Goal: Task Accomplishment & Management: Manage account settings

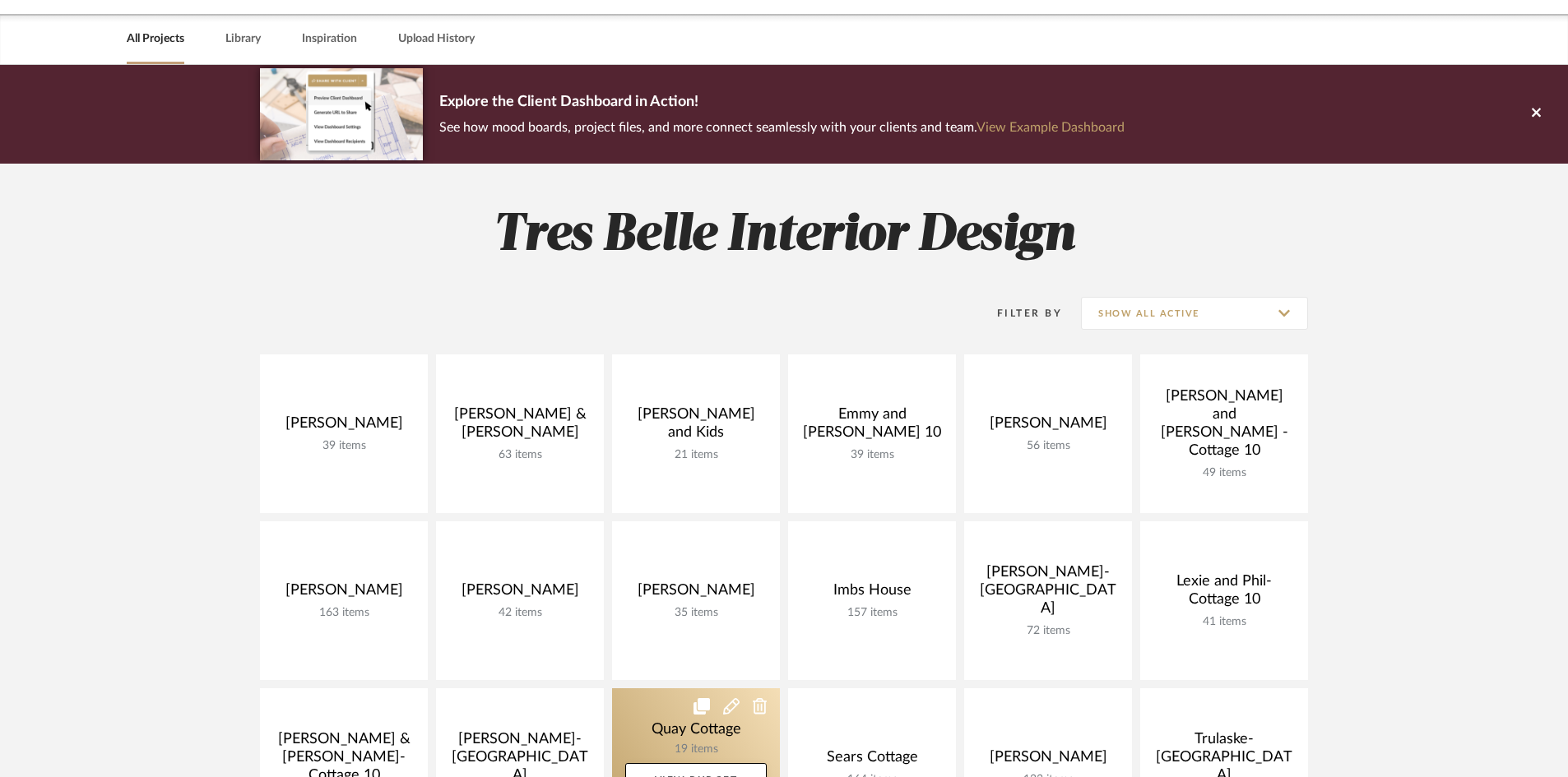
scroll to position [82, 0]
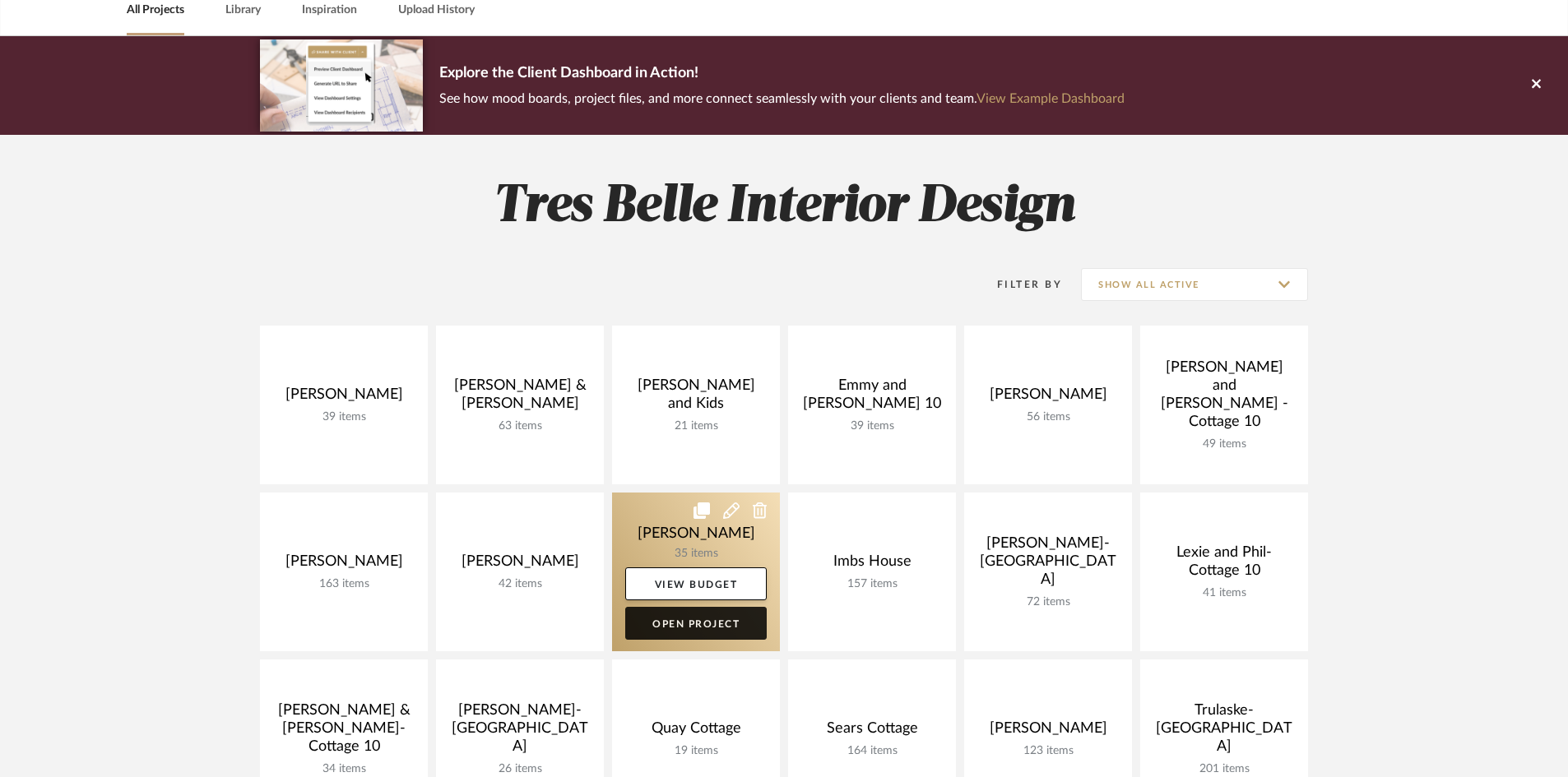
click at [688, 624] on link "Open Project" at bounding box center [696, 623] width 142 height 33
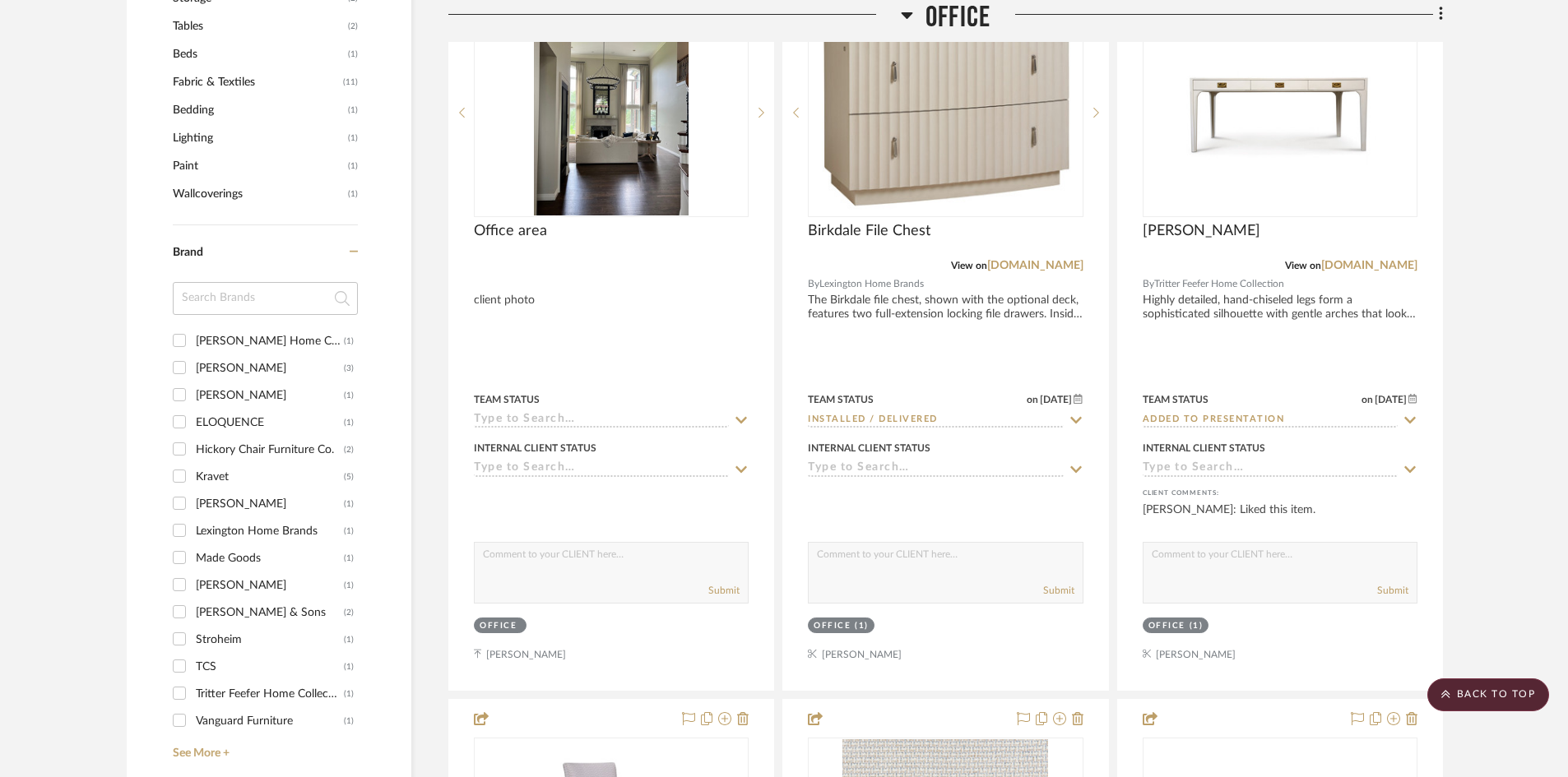
scroll to position [1316, 0]
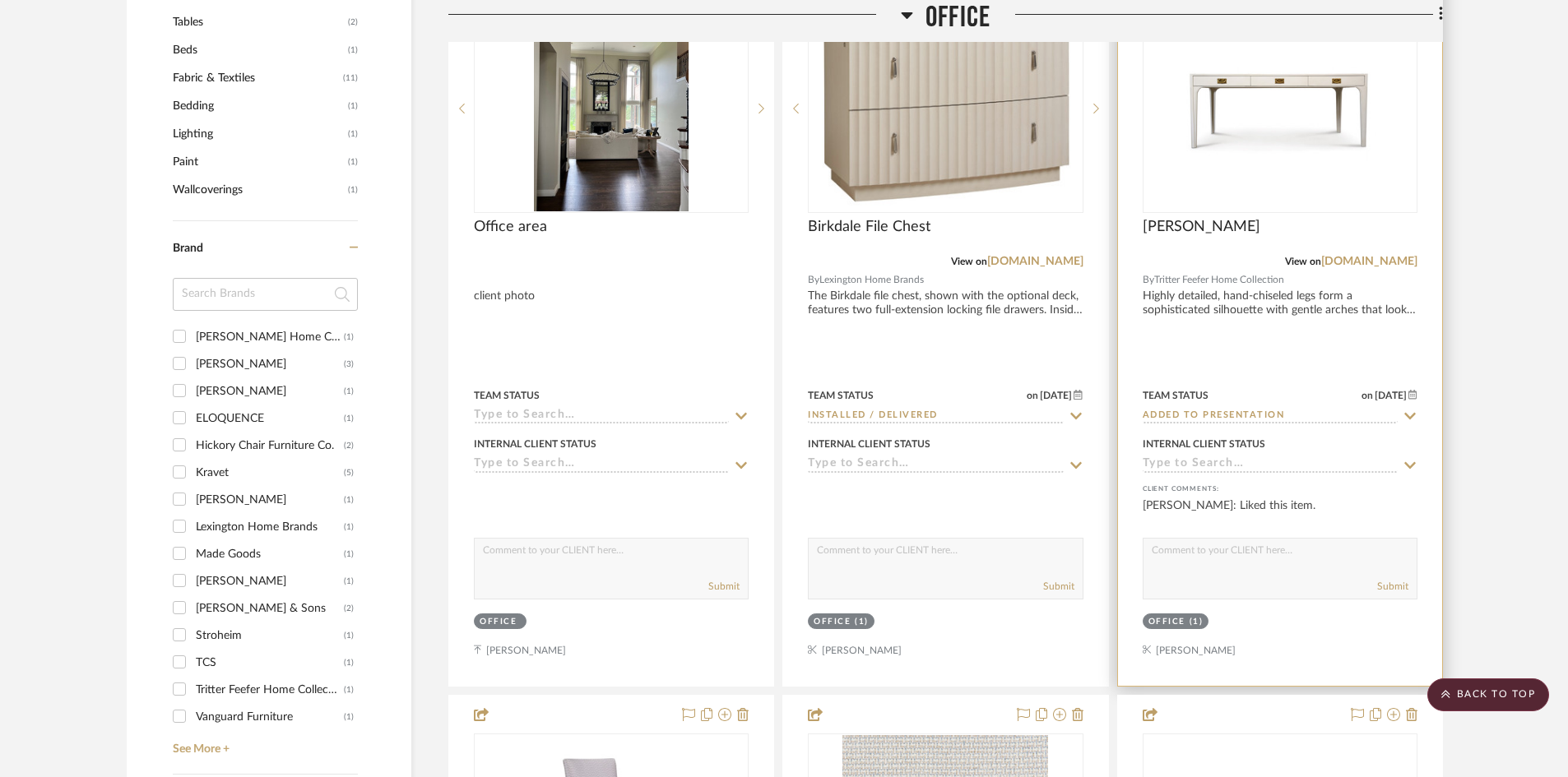
click at [1233, 411] on input "Added to Presentation" at bounding box center [1270, 416] width 255 height 15
type input "po"
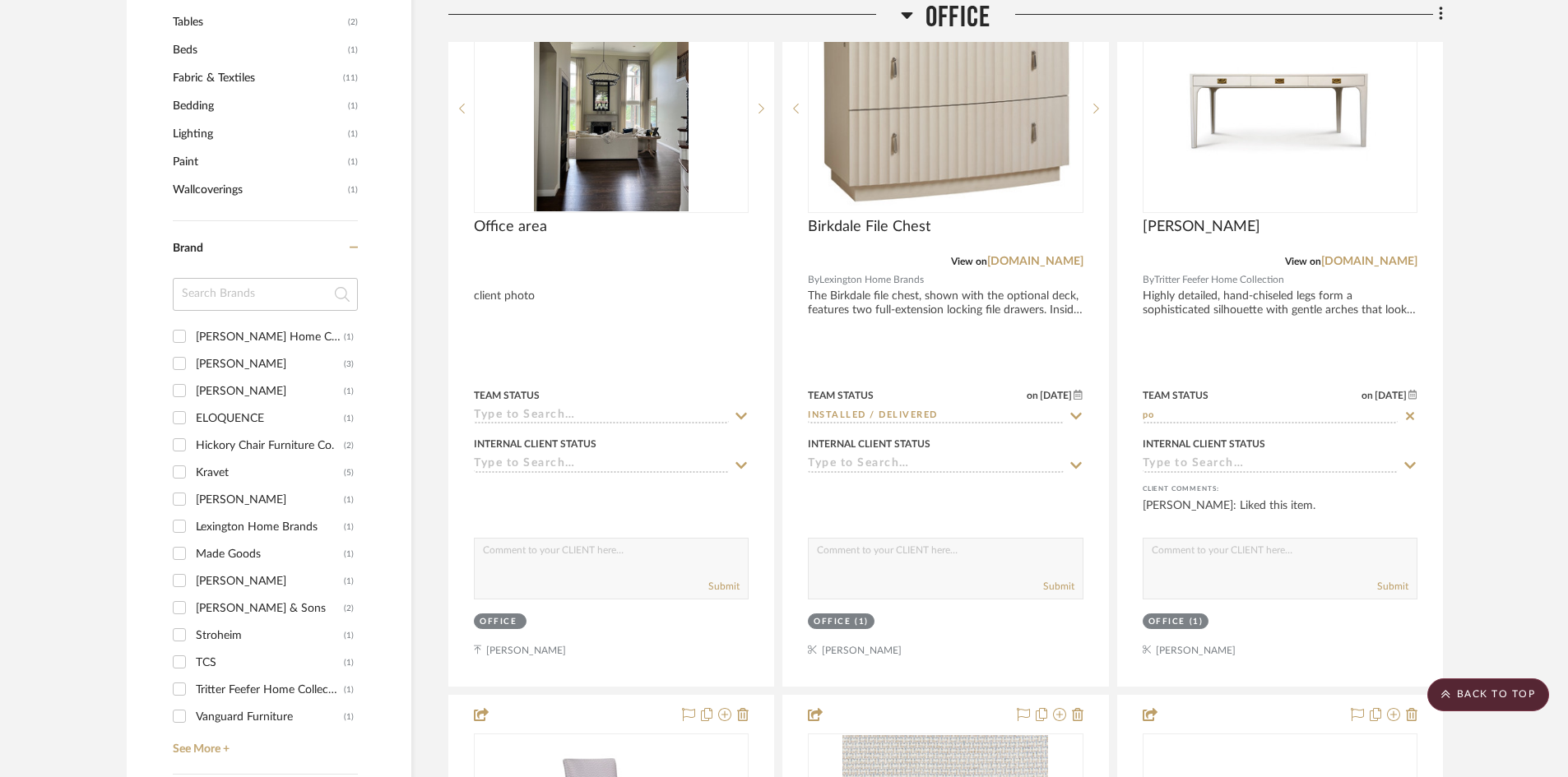
scroll to position [1398, 0]
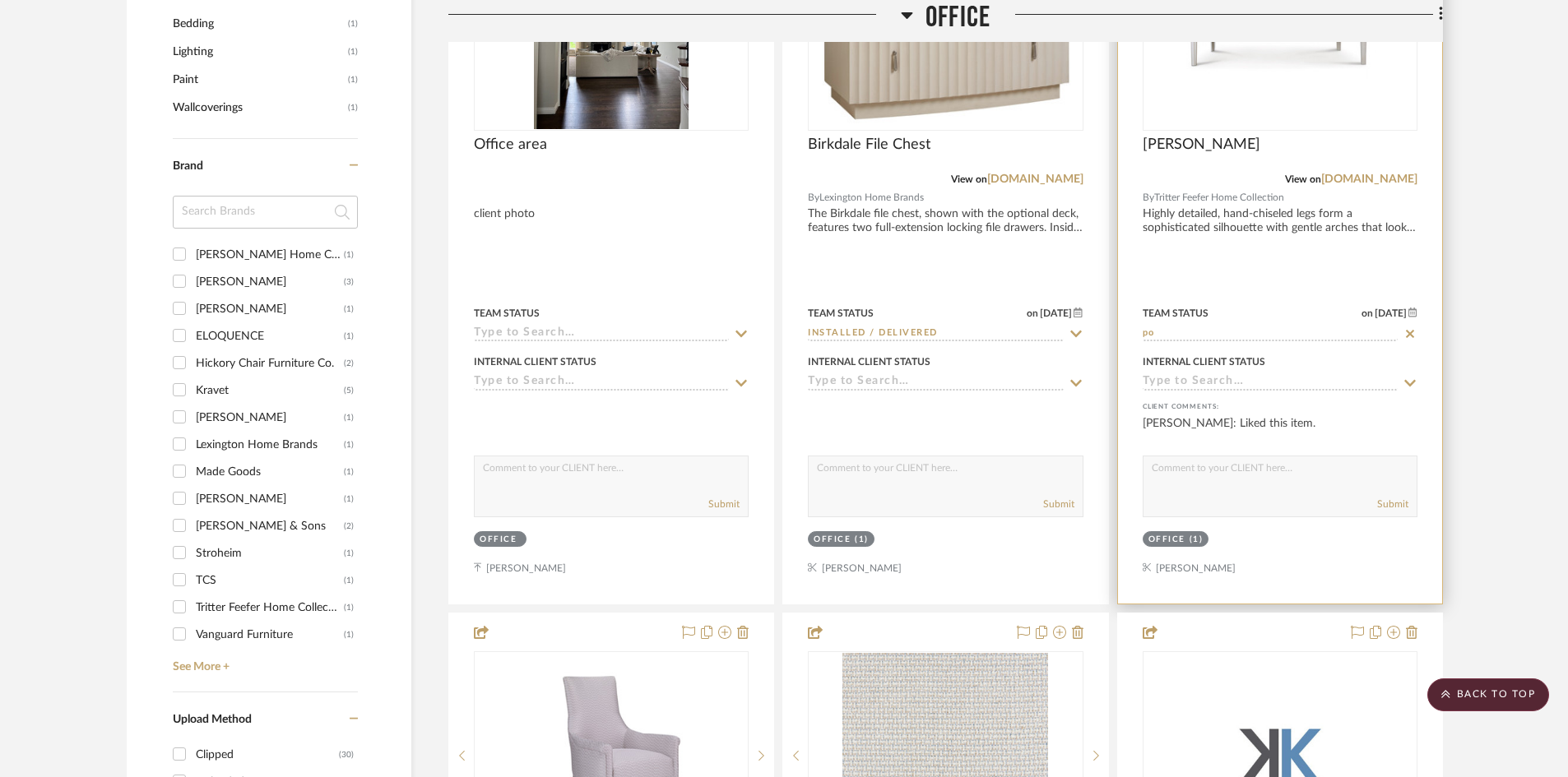
click at [1235, 337] on input "po" at bounding box center [1270, 334] width 255 height 15
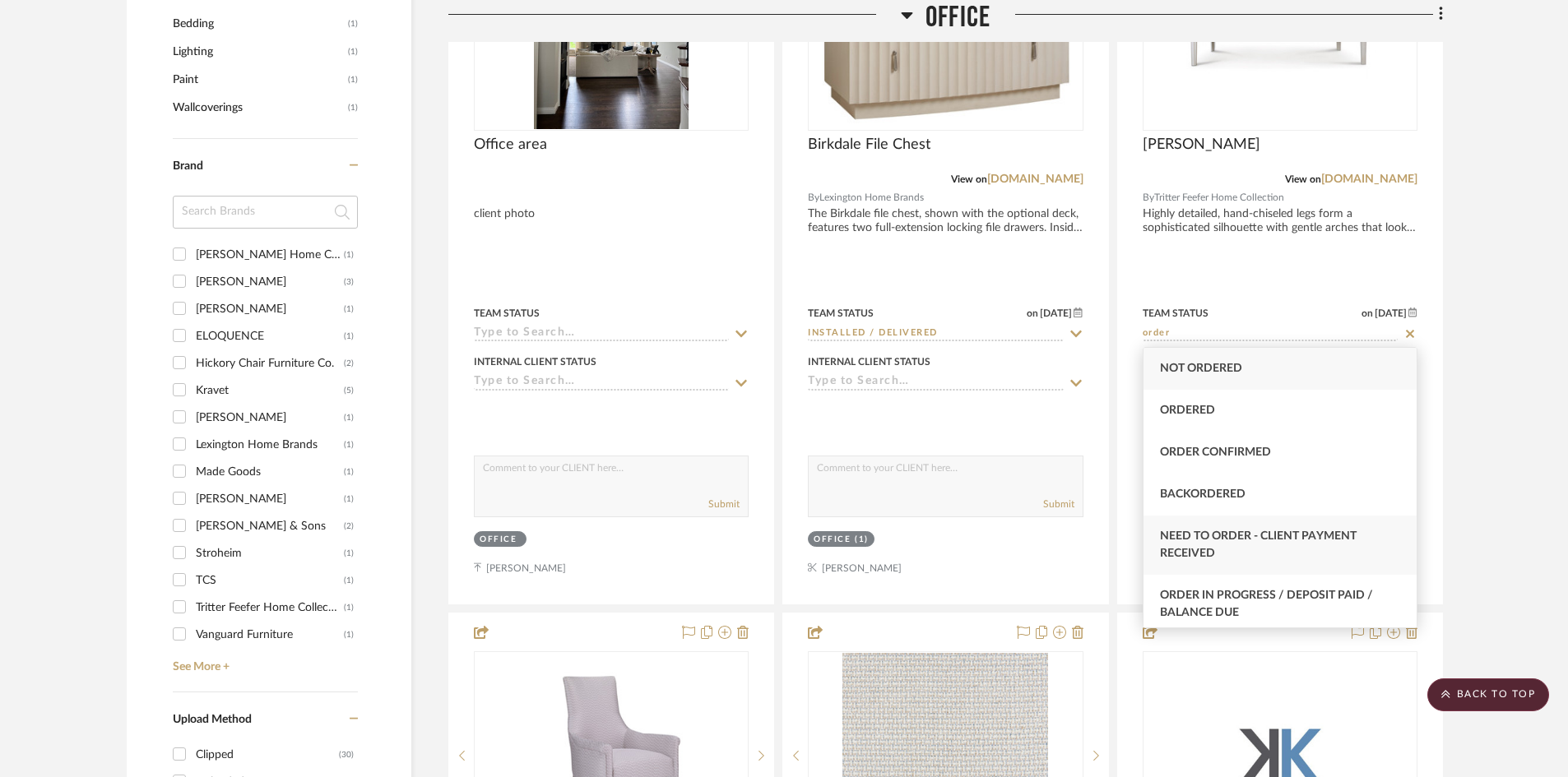
scroll to position [82, 0]
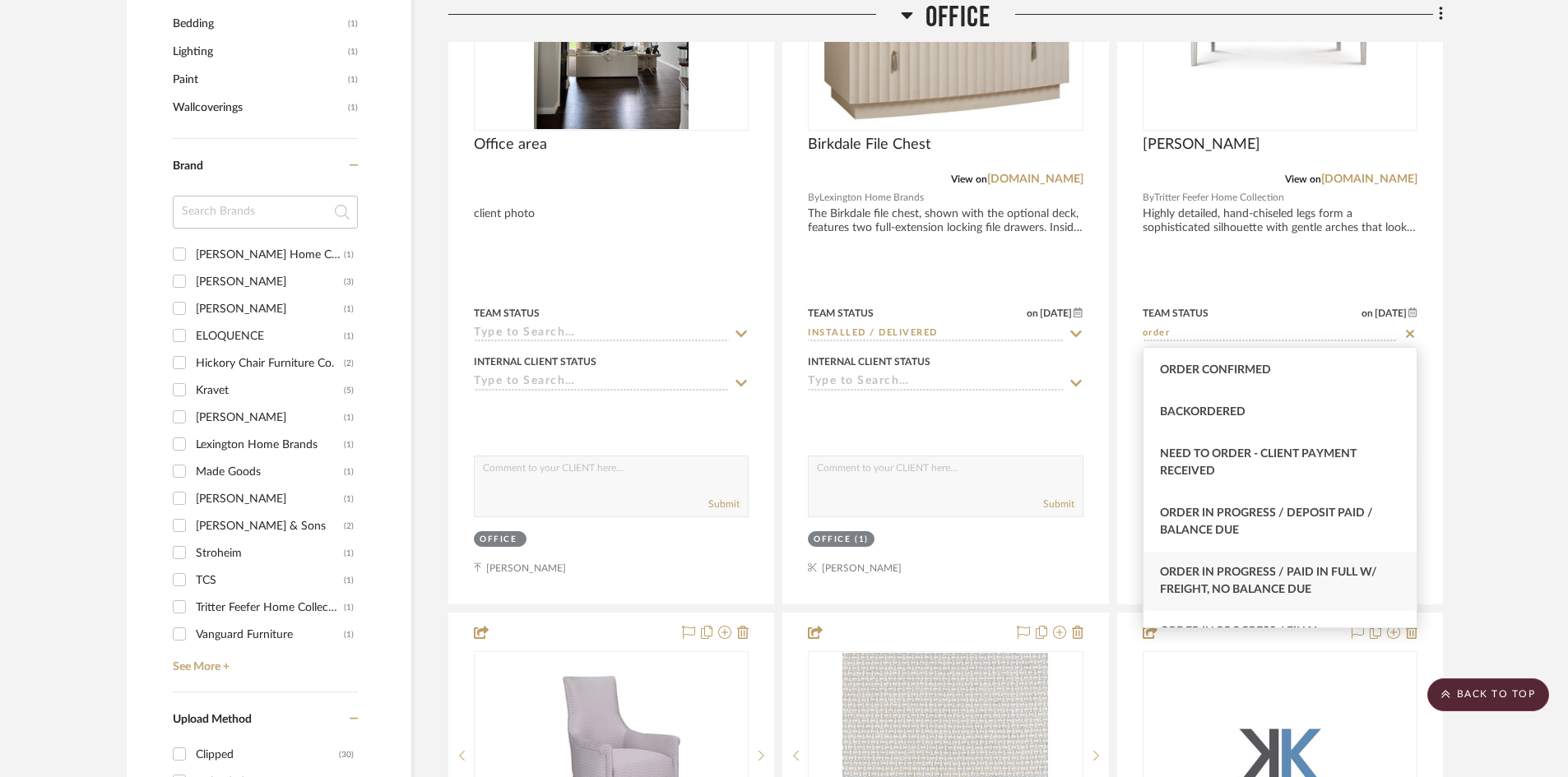
type input "order"
click at [1266, 586] on span "Order In Progress / Paid In Full w/ Freight, No Balance due" at bounding box center [1268, 581] width 217 height 29
type input "[DATE]"
type input "Order In Progress / Paid In Full w/ Freight, No Balance due"
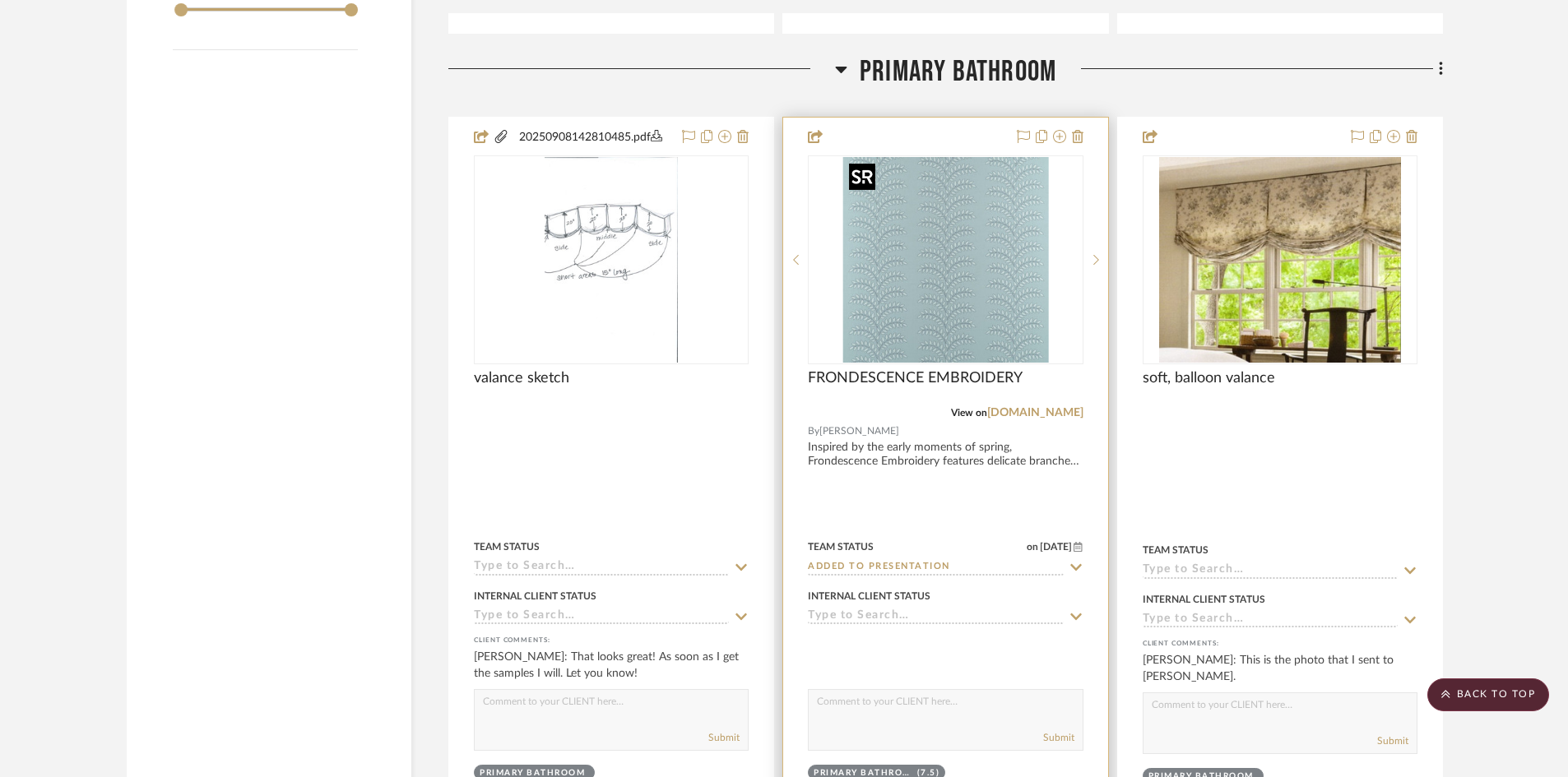
scroll to position [2659, 0]
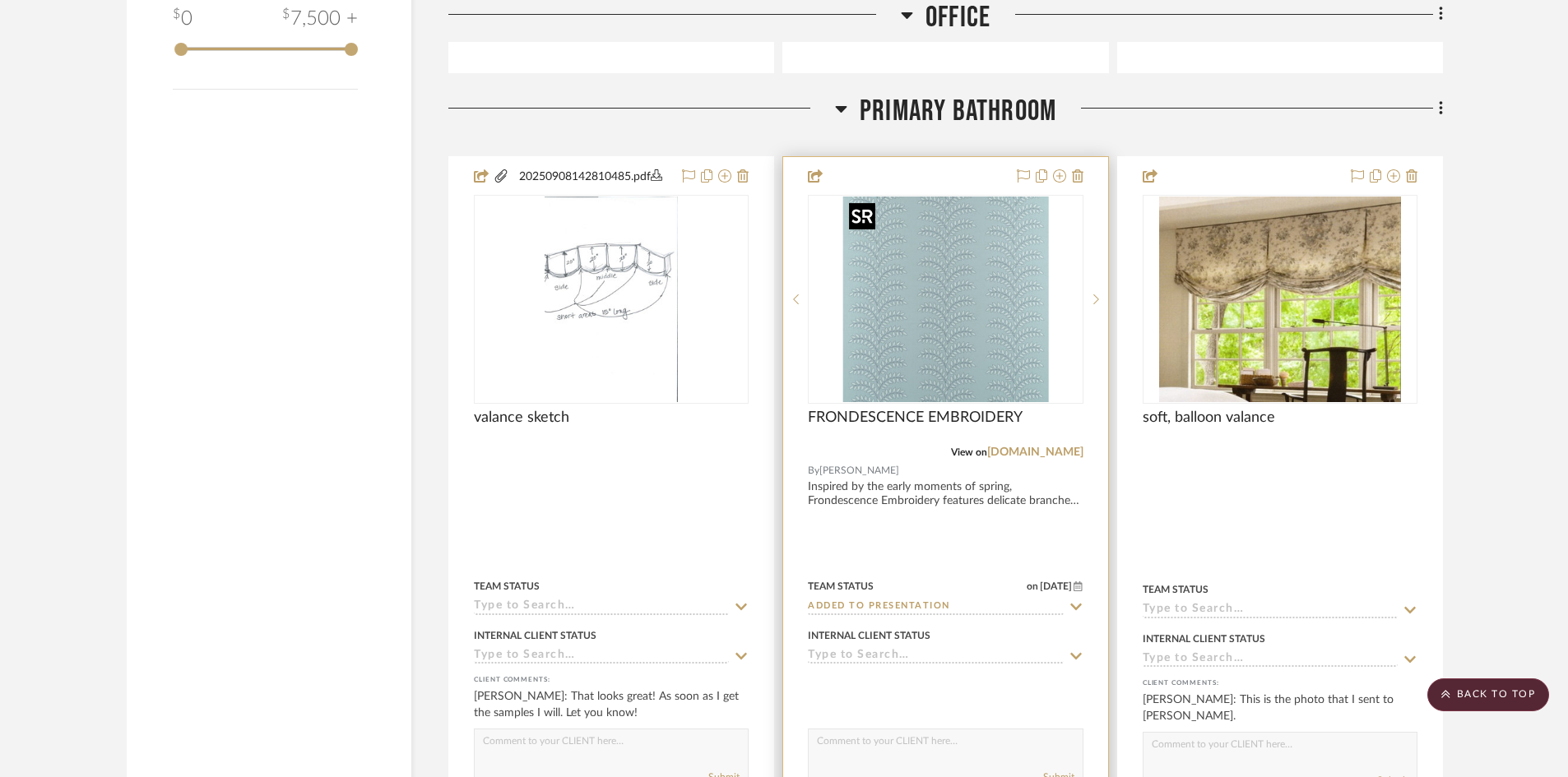
click at [911, 313] on img "0" at bounding box center [945, 299] width 206 height 206
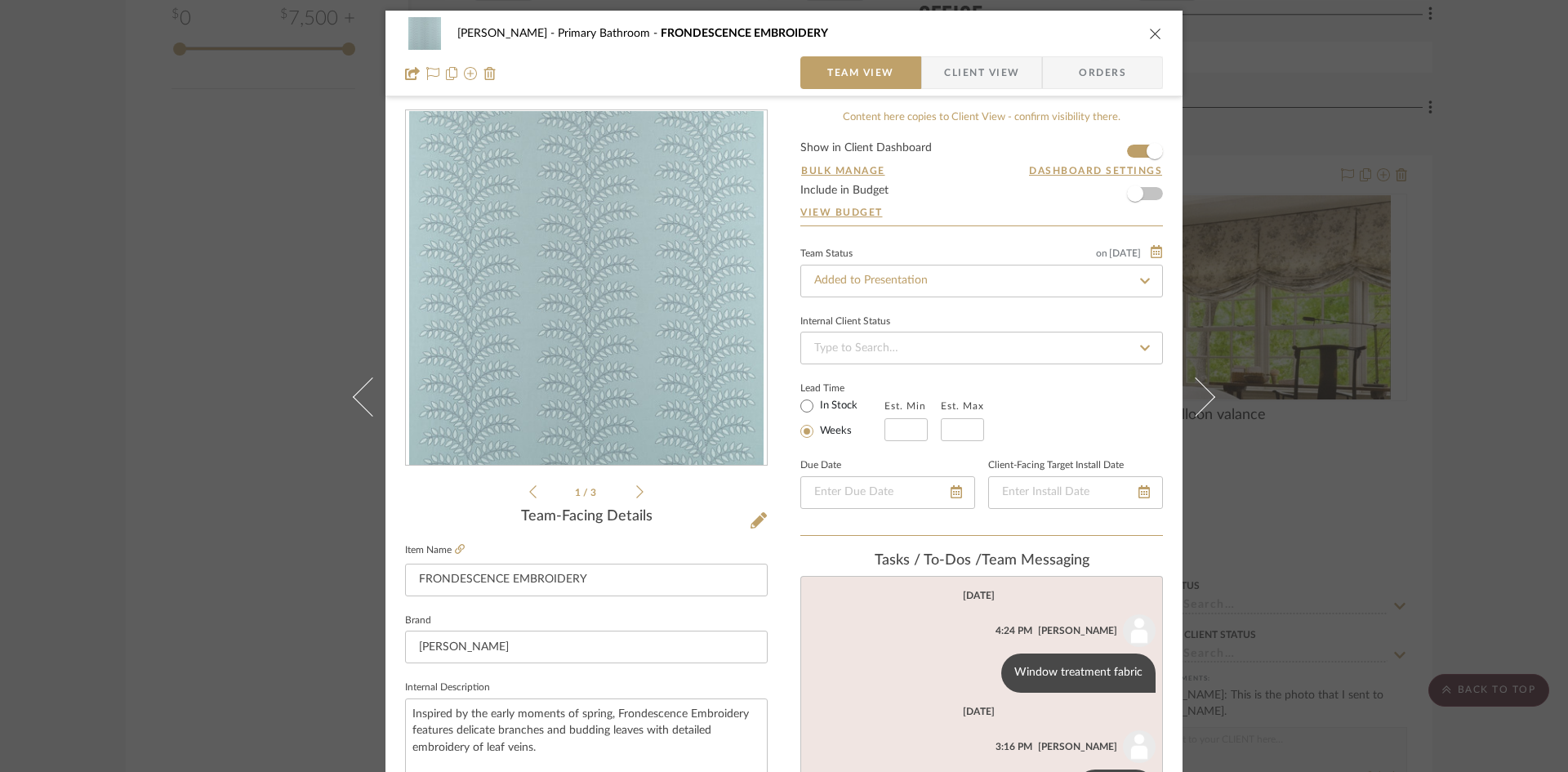
scroll to position [0, 0]
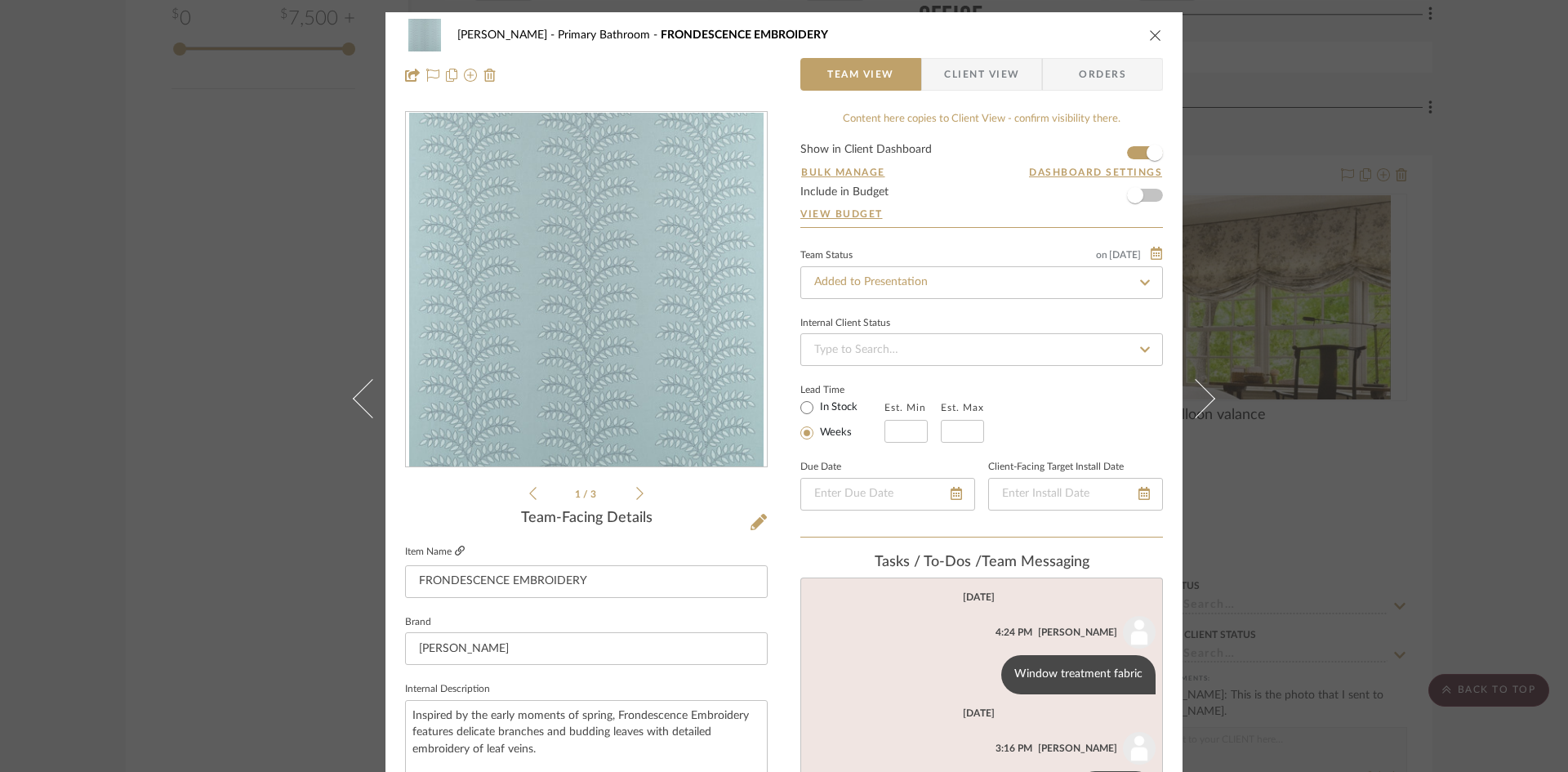
click at [457, 548] on icon at bounding box center [460, 550] width 10 height 10
click at [943, 282] on input "Added to Presentation" at bounding box center [982, 282] width 363 height 32
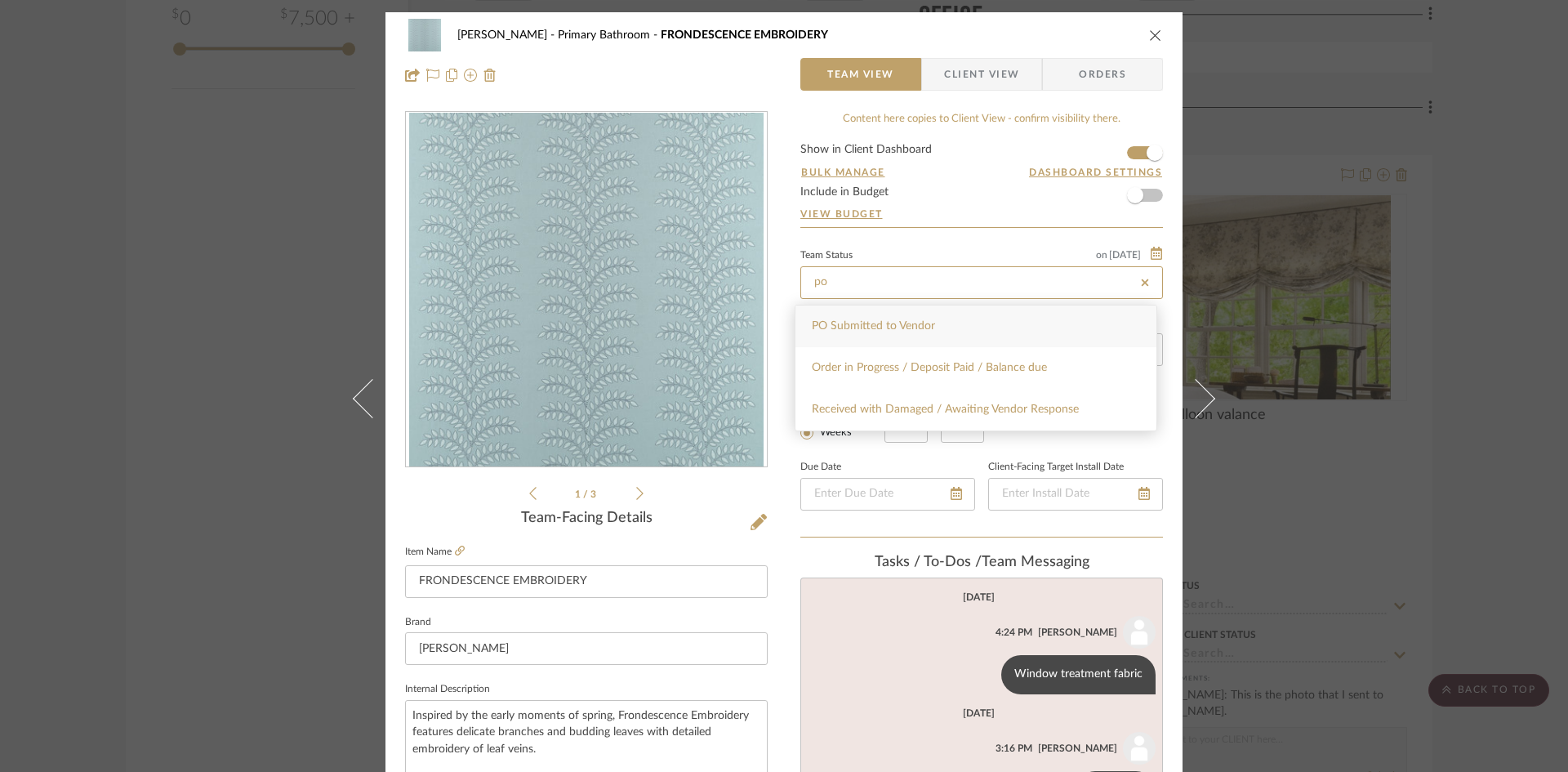
type input "po"
click at [906, 324] on span "PO Submitted to Vendor" at bounding box center [873, 326] width 124 height 11
type input "[DATE]"
type input "PO Submitted to Vendor"
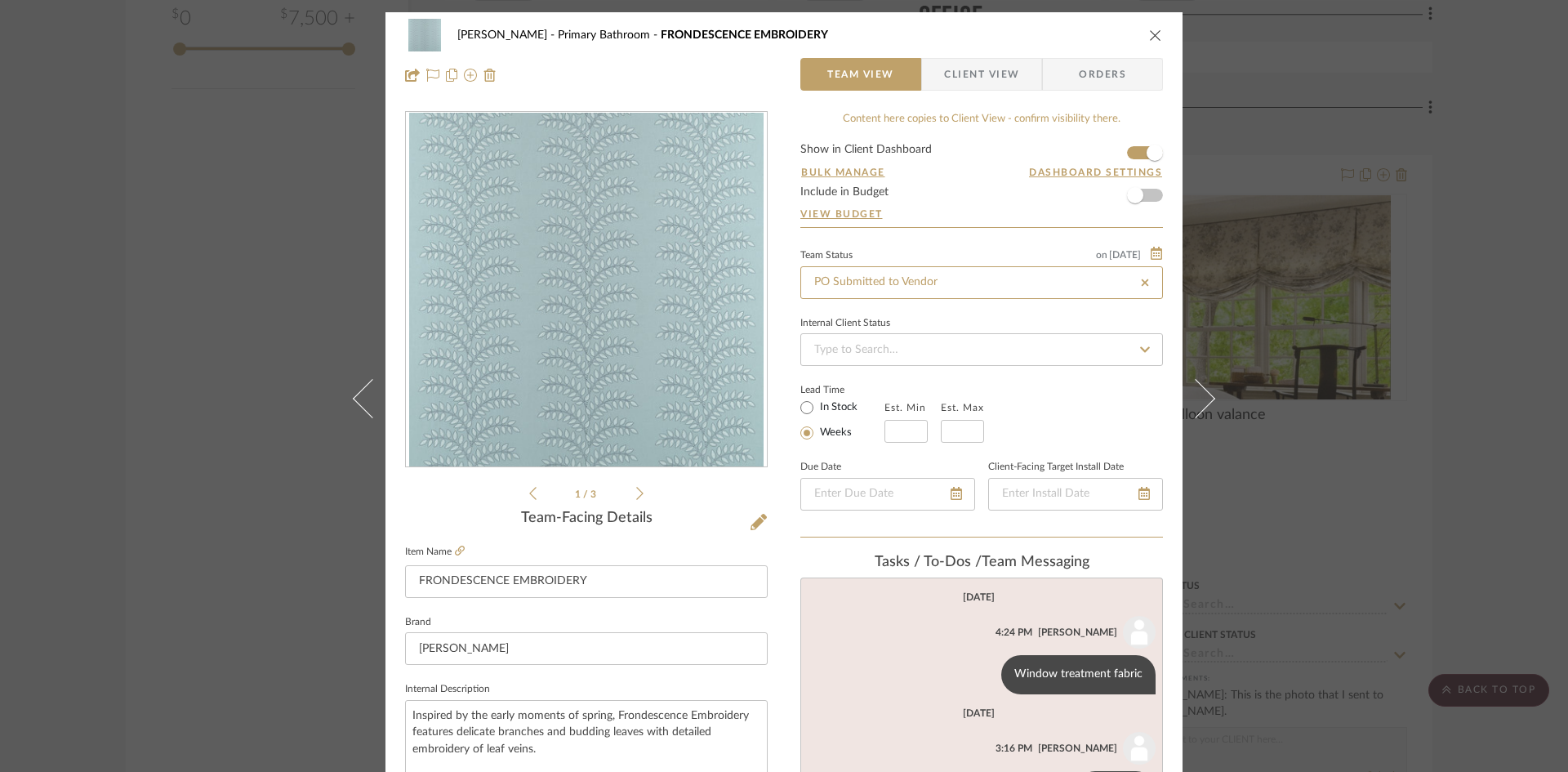
type input "[DATE]"
type input "PO Submitted to Vendor"
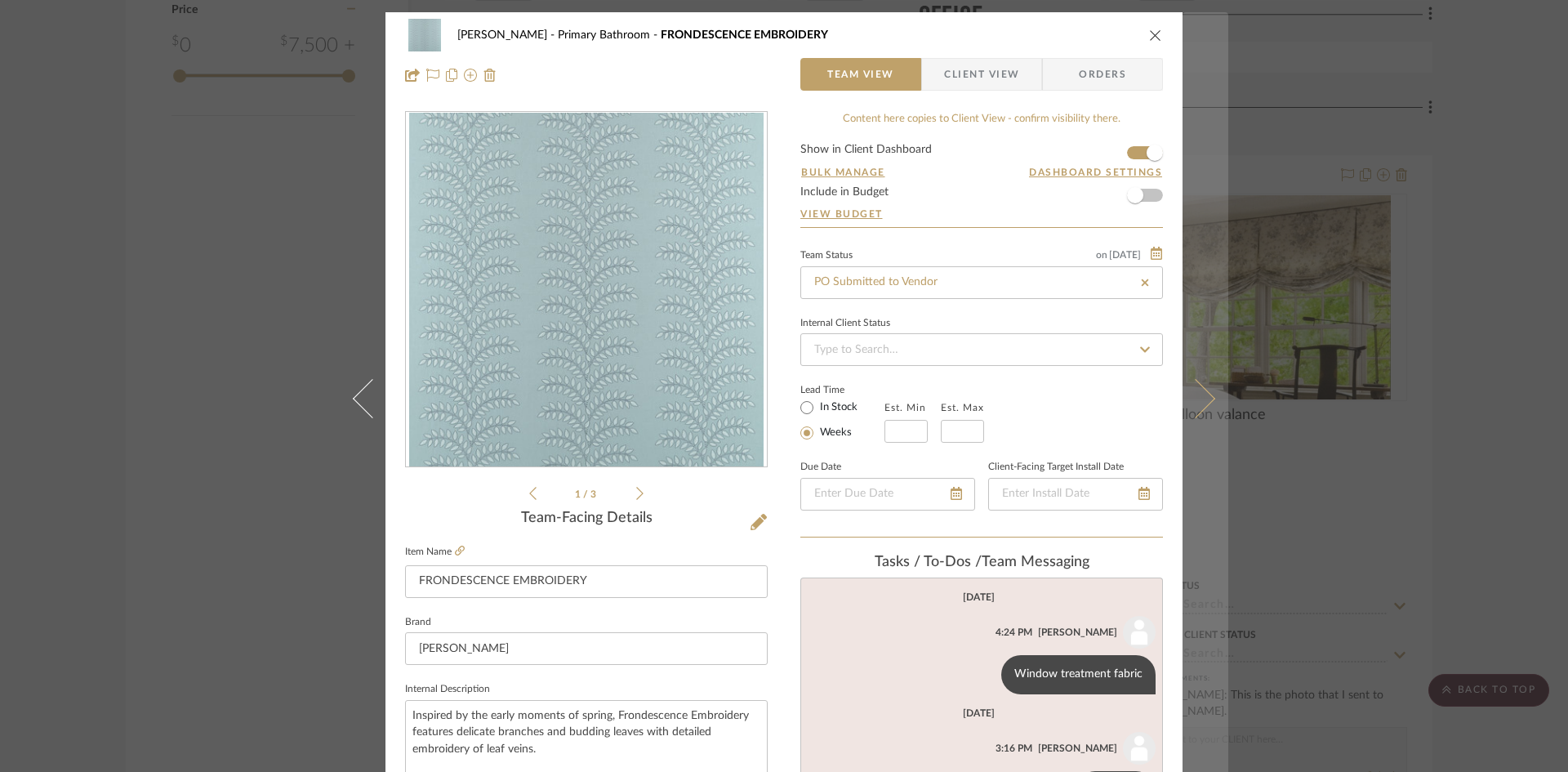
click at [1207, 400] on icon at bounding box center [1195, 397] width 39 height 39
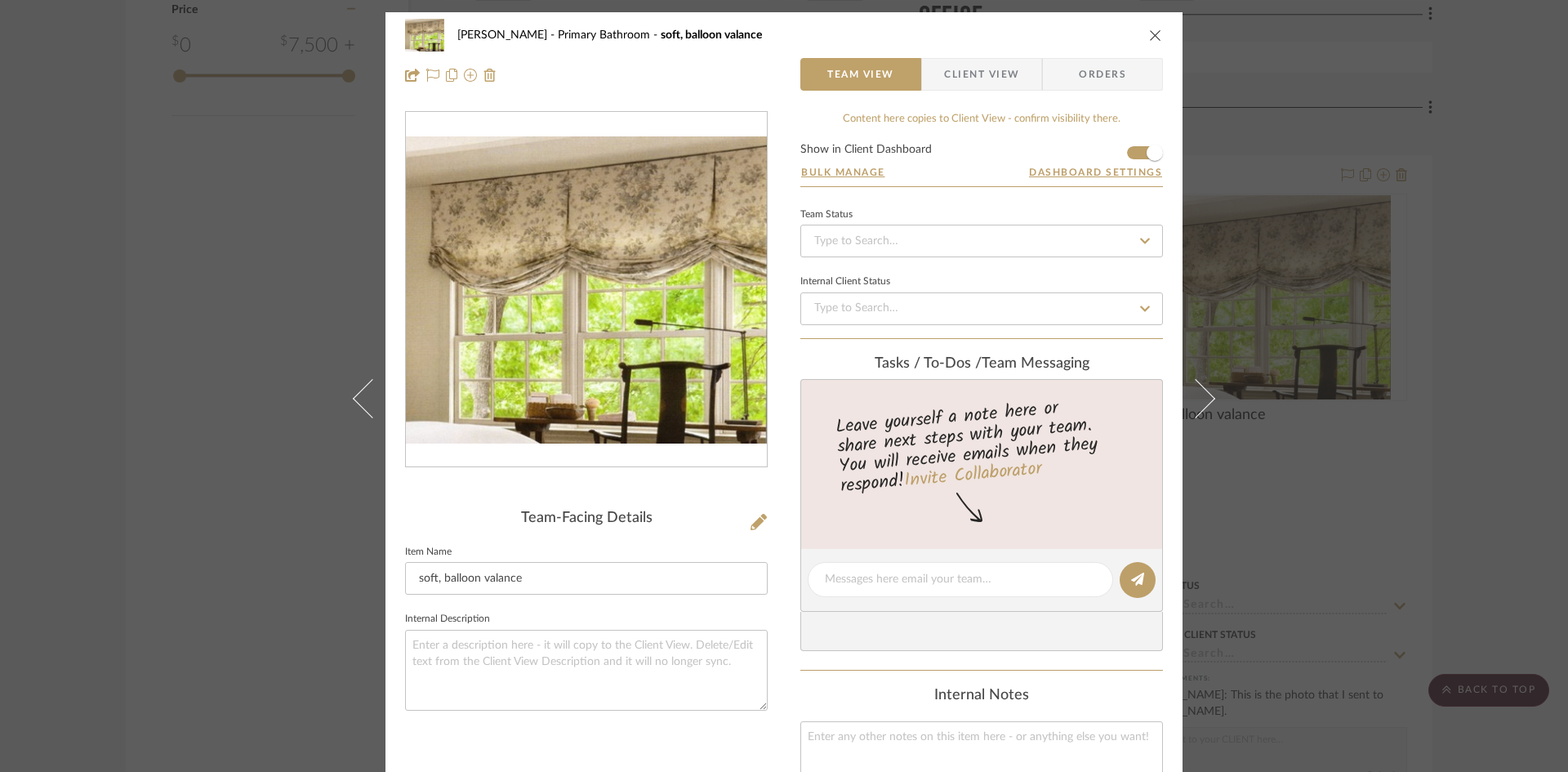
click at [1152, 30] on icon "close" at bounding box center [1156, 35] width 13 height 13
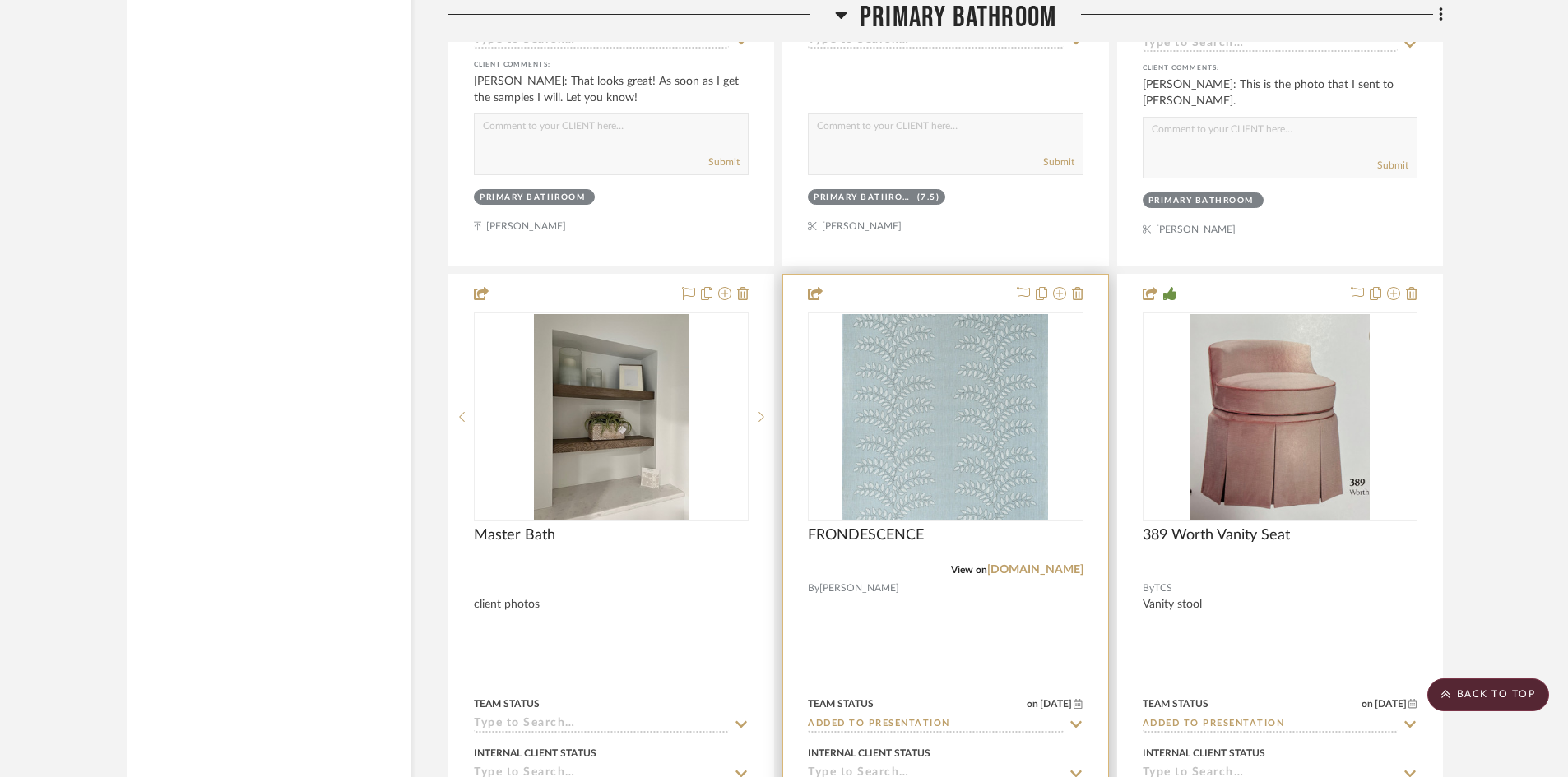
scroll to position [3317, 0]
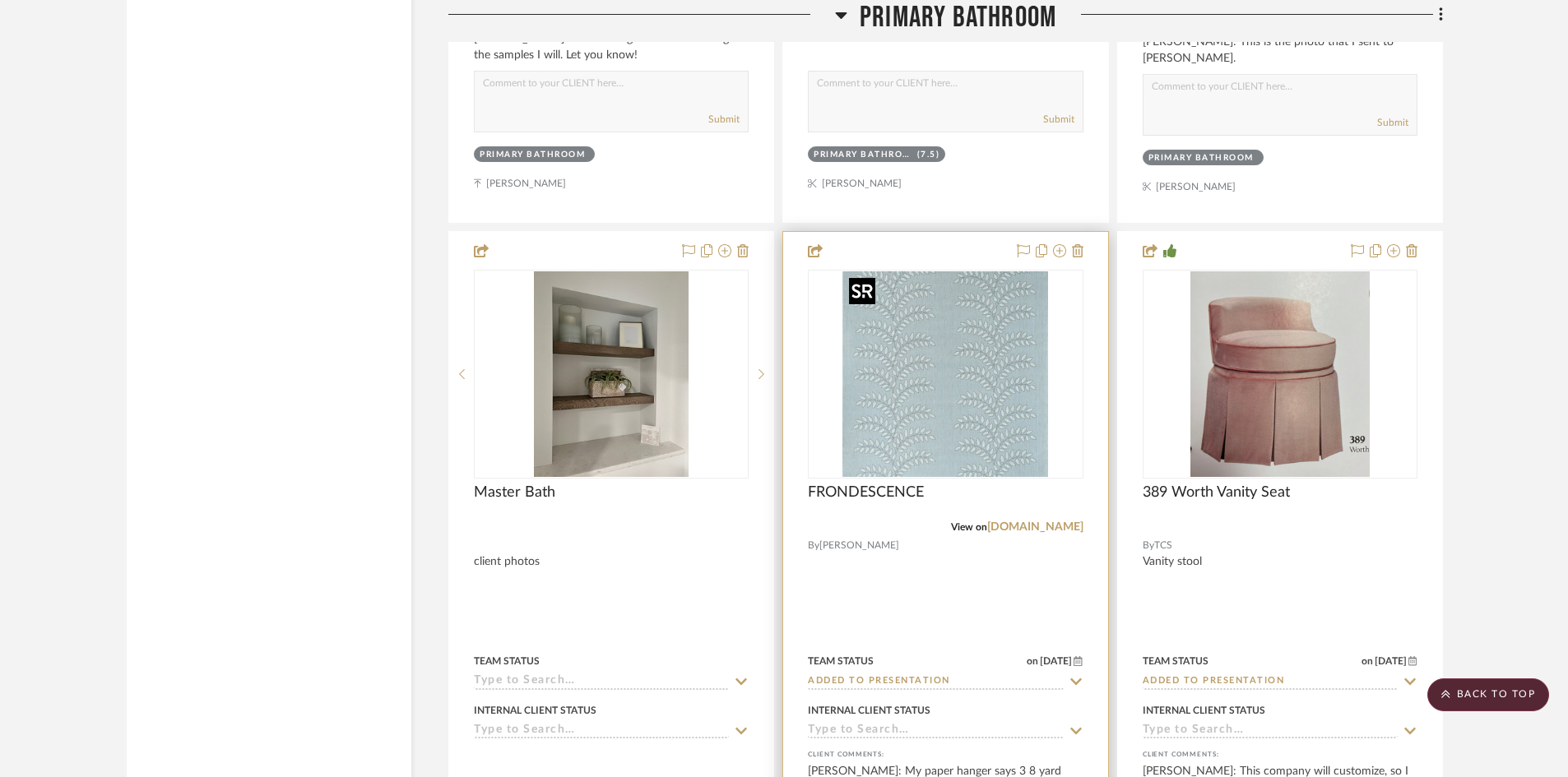
click at [971, 391] on img "0" at bounding box center [945, 374] width 206 height 206
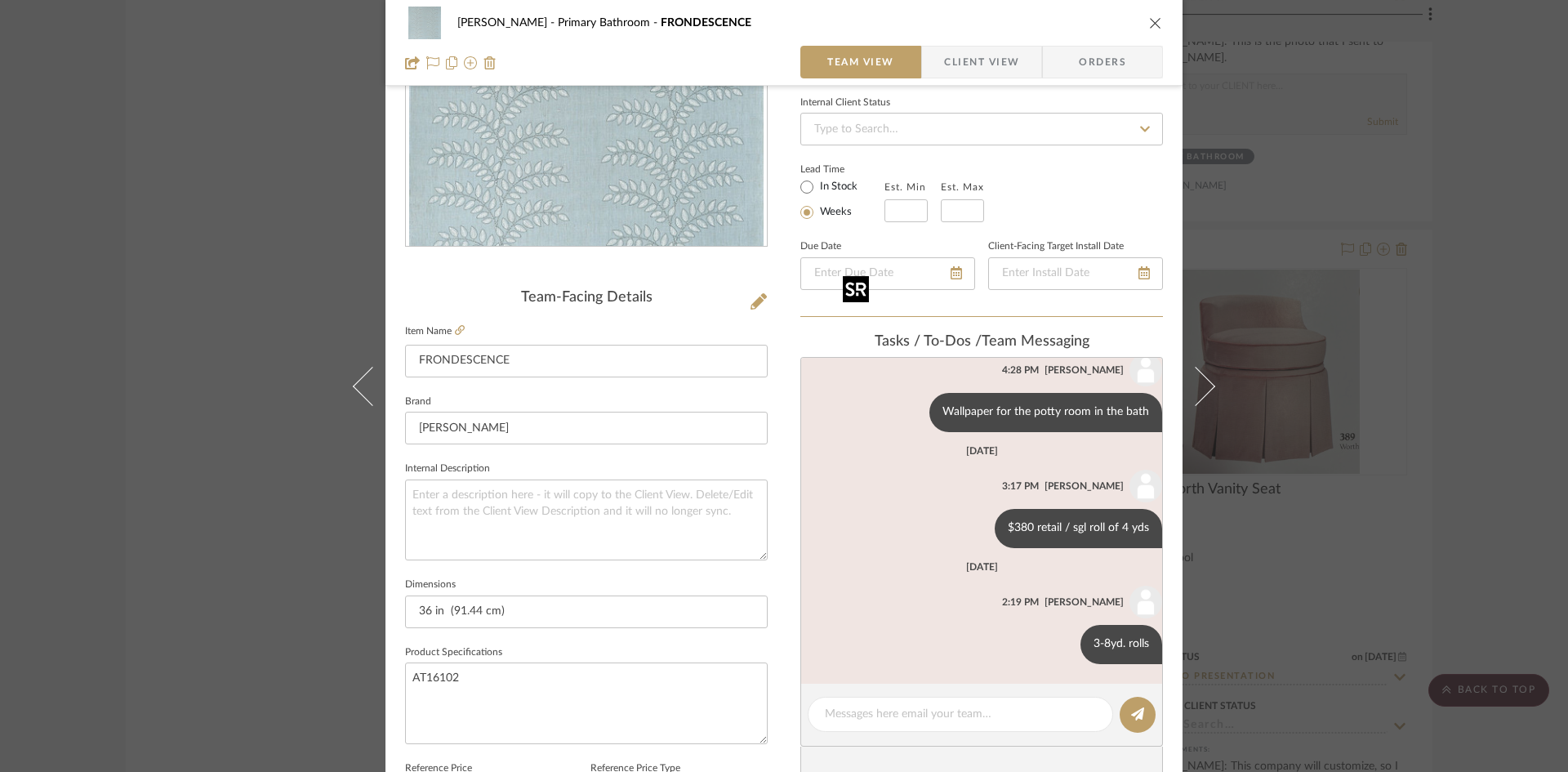
scroll to position [245, 0]
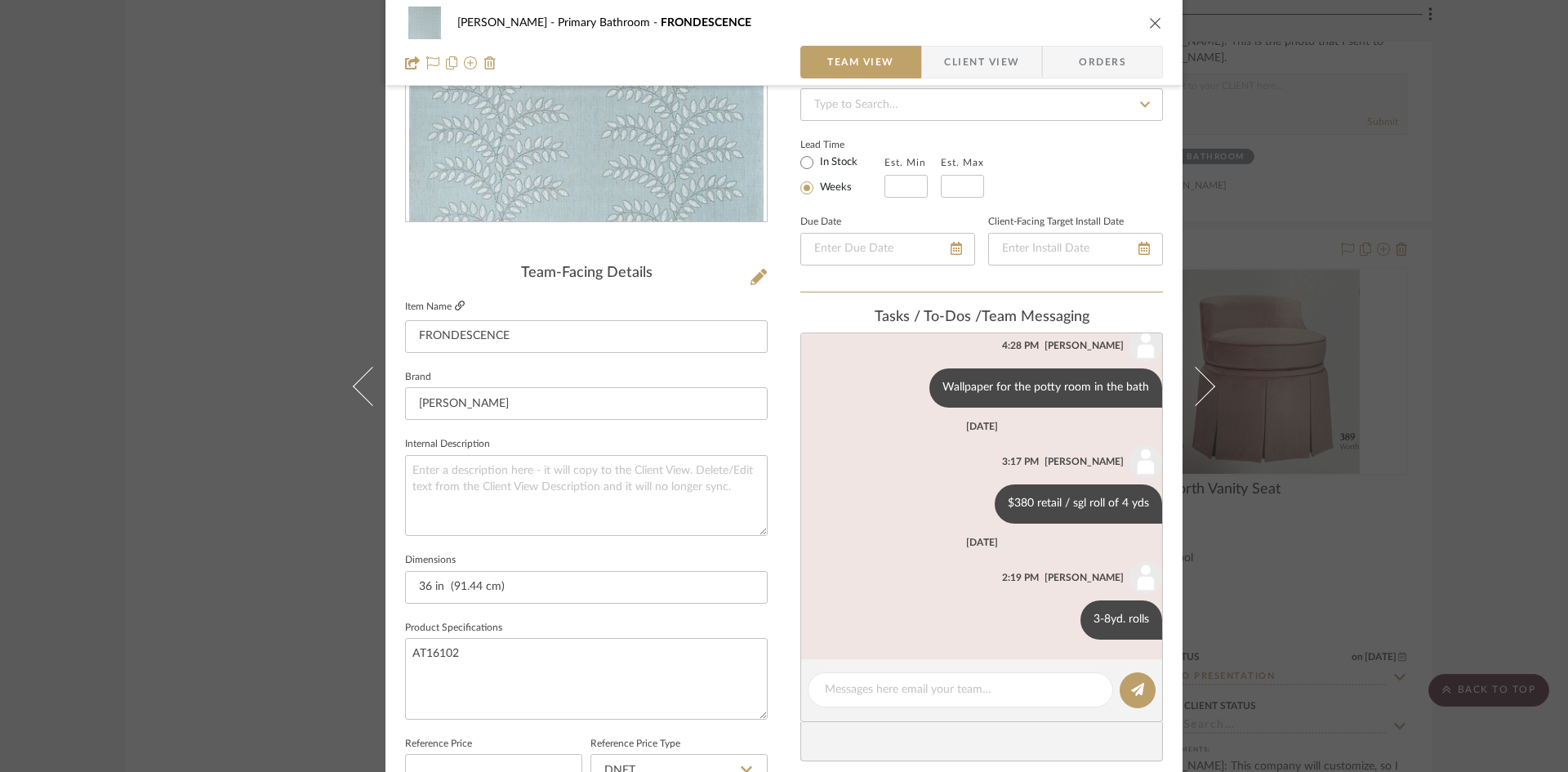
click at [455, 302] on icon at bounding box center [460, 305] width 10 height 10
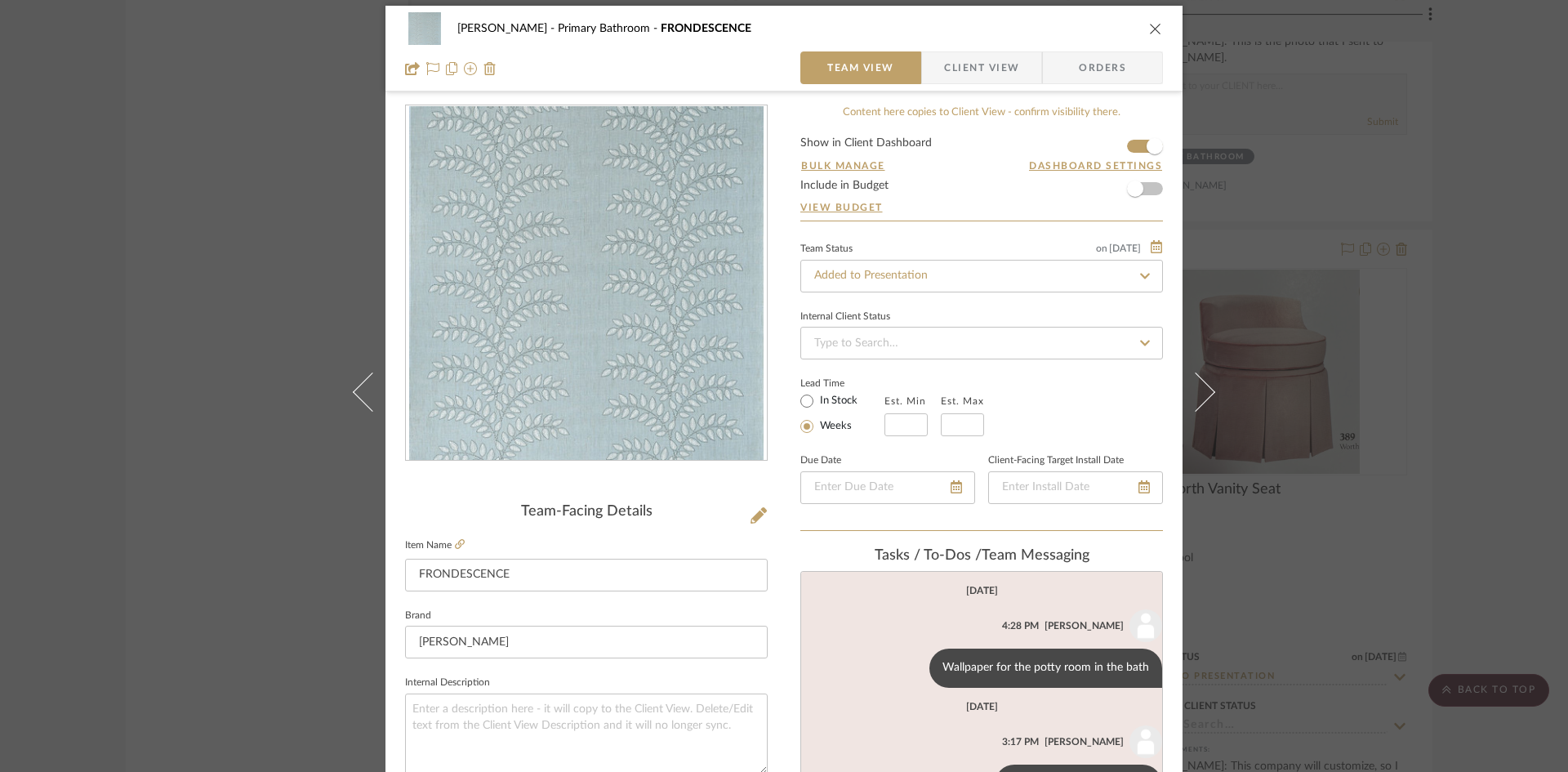
scroll to position [0, 0]
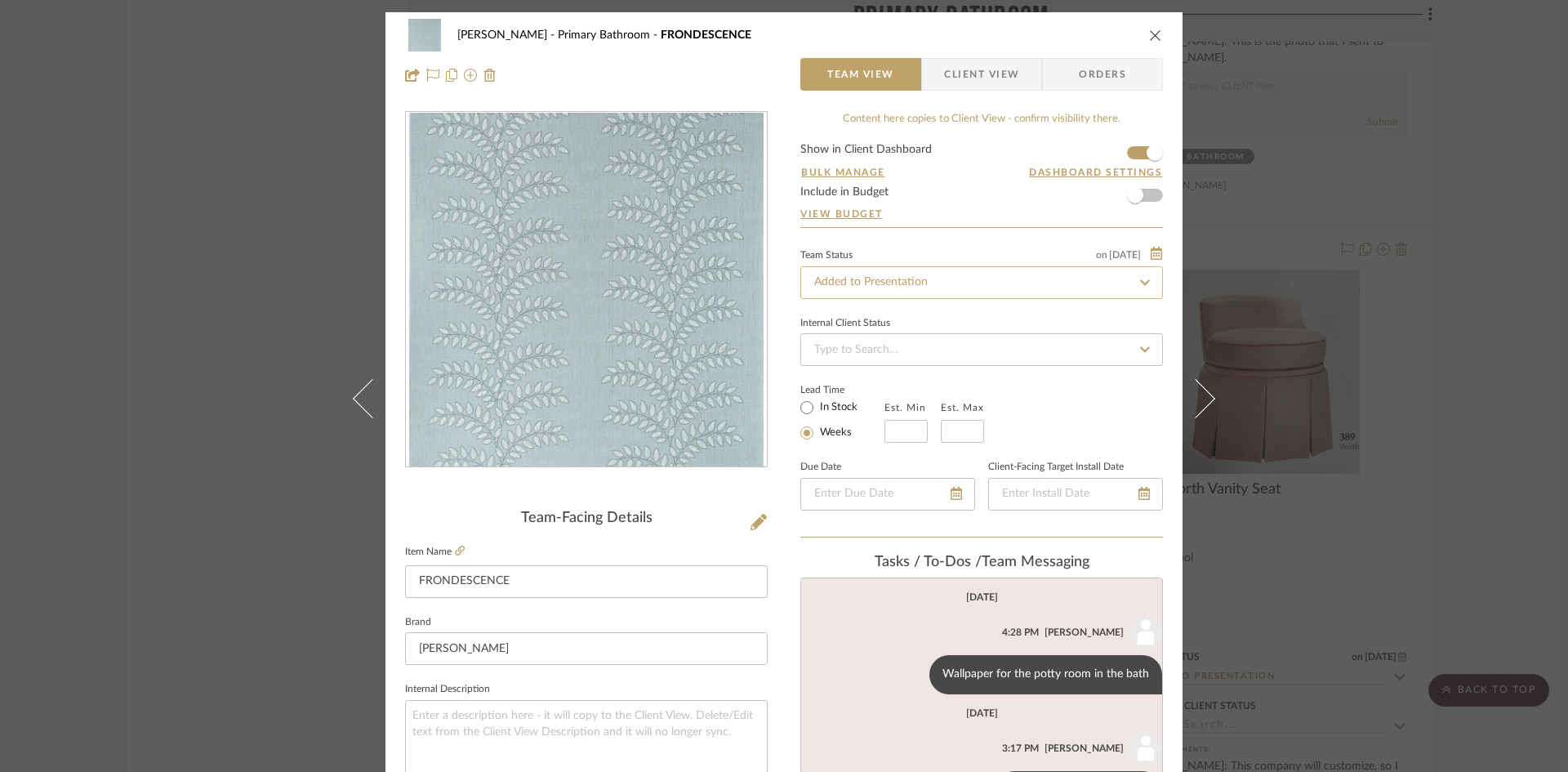
click at [957, 288] on input "Added to Presentation" at bounding box center [982, 282] width 363 height 32
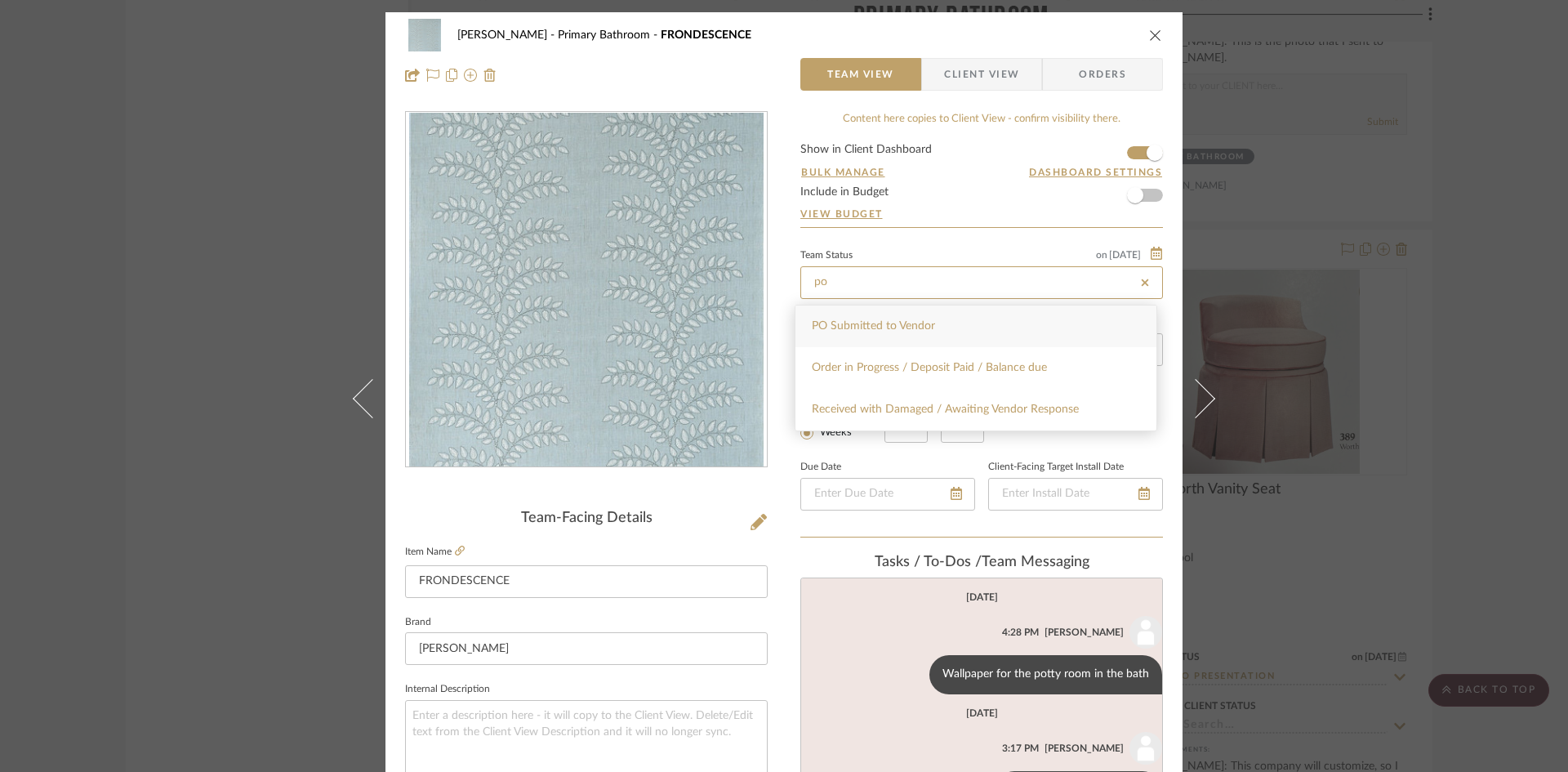
type input "po"
click at [925, 320] on span "PO Submitted to Vendor" at bounding box center [873, 326] width 124 height 11
type input "[DATE]"
type input "PO Submitted to Vendor"
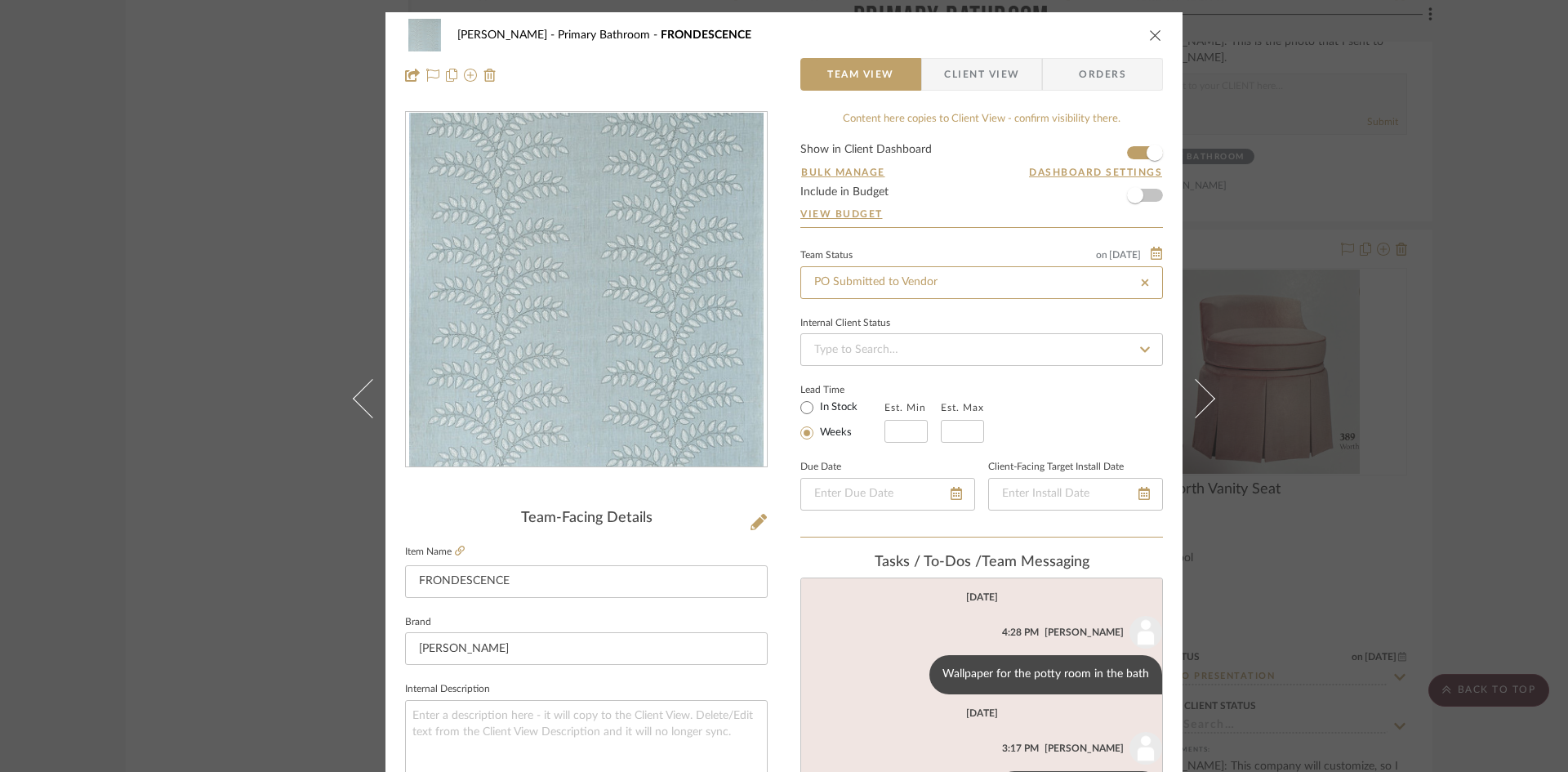
type input "[DATE]"
type input "PO Submitted to Vendor"
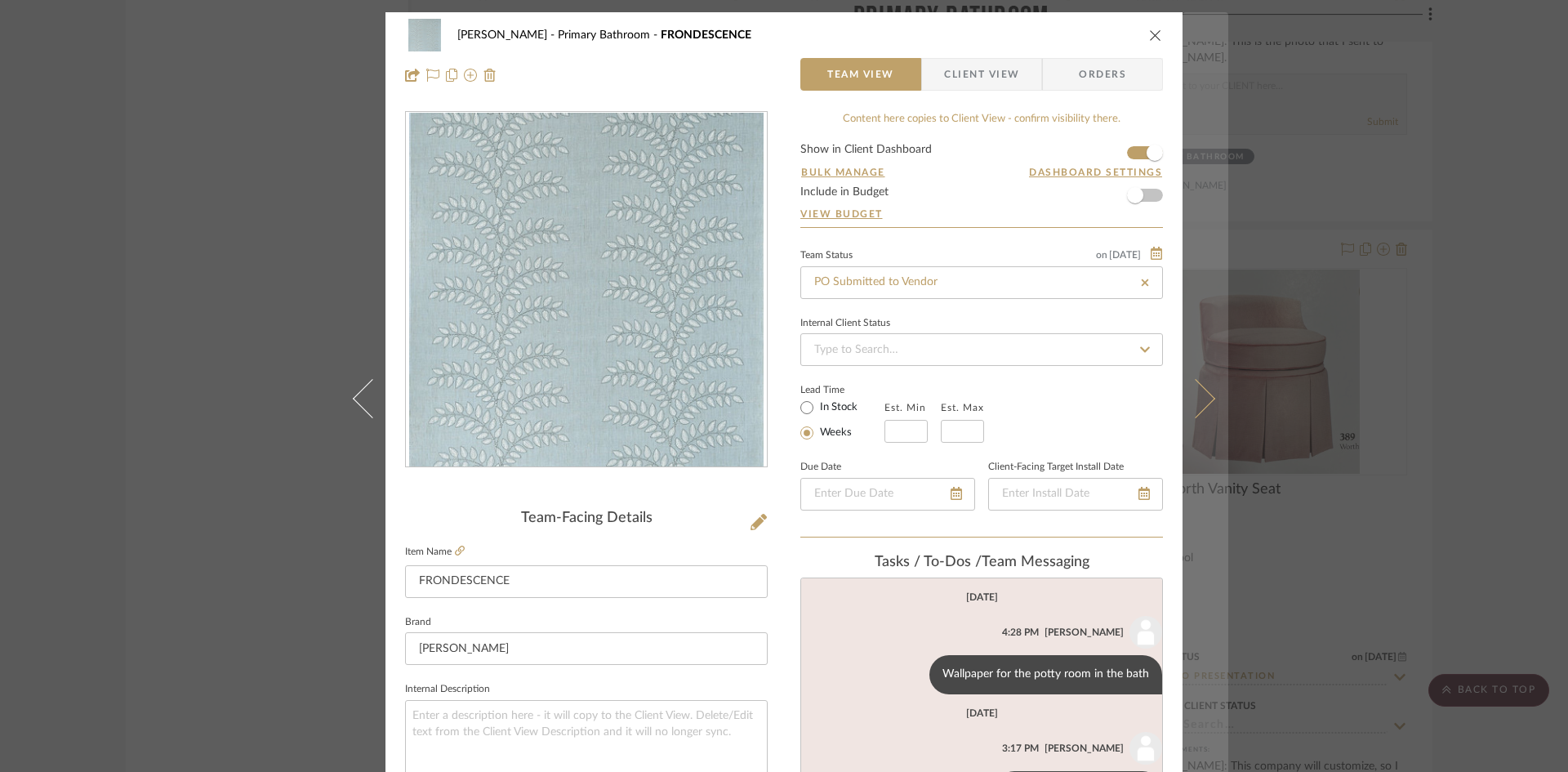
click at [1204, 402] on icon at bounding box center [1195, 397] width 39 height 39
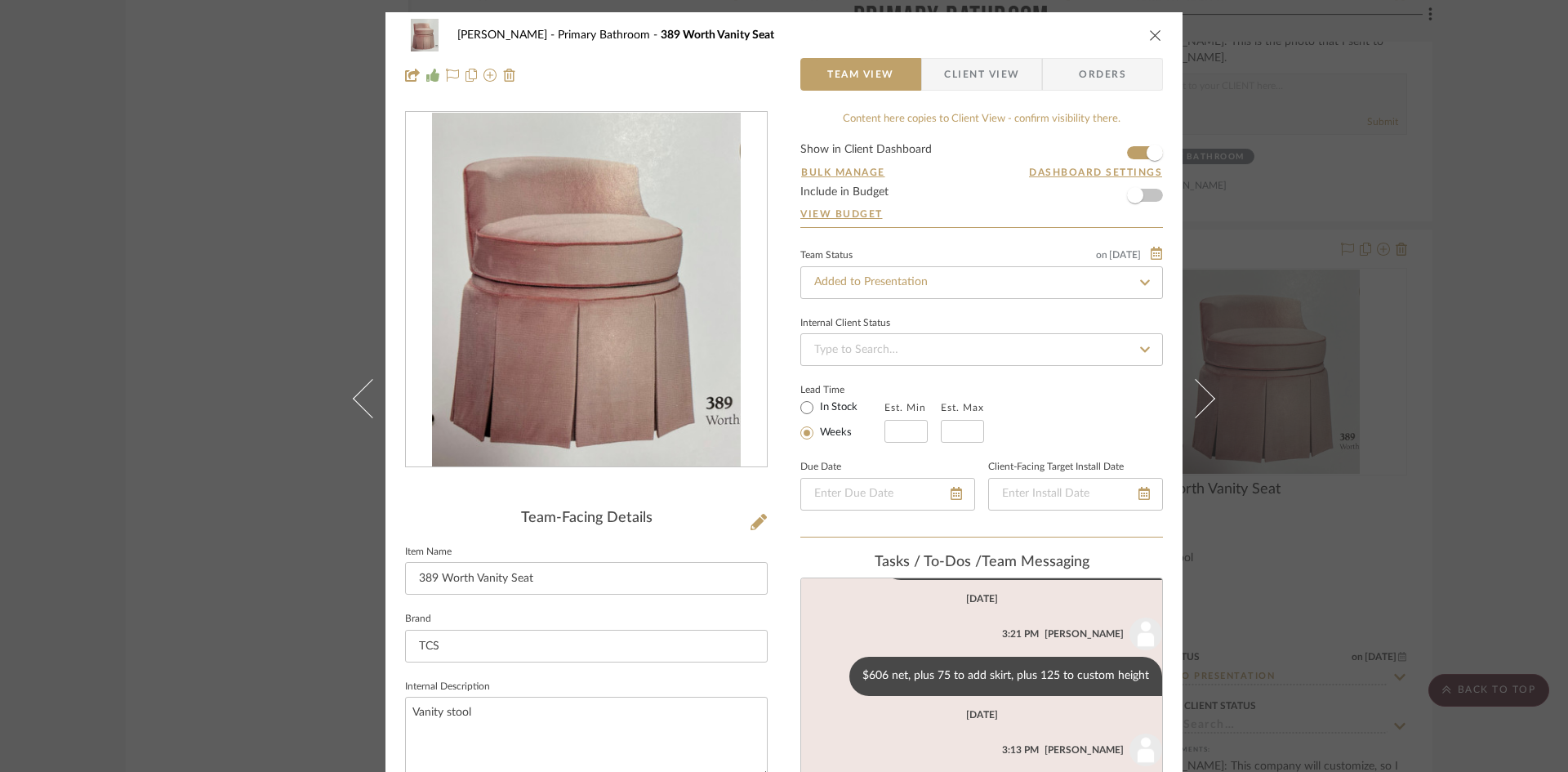
scroll to position [126, 0]
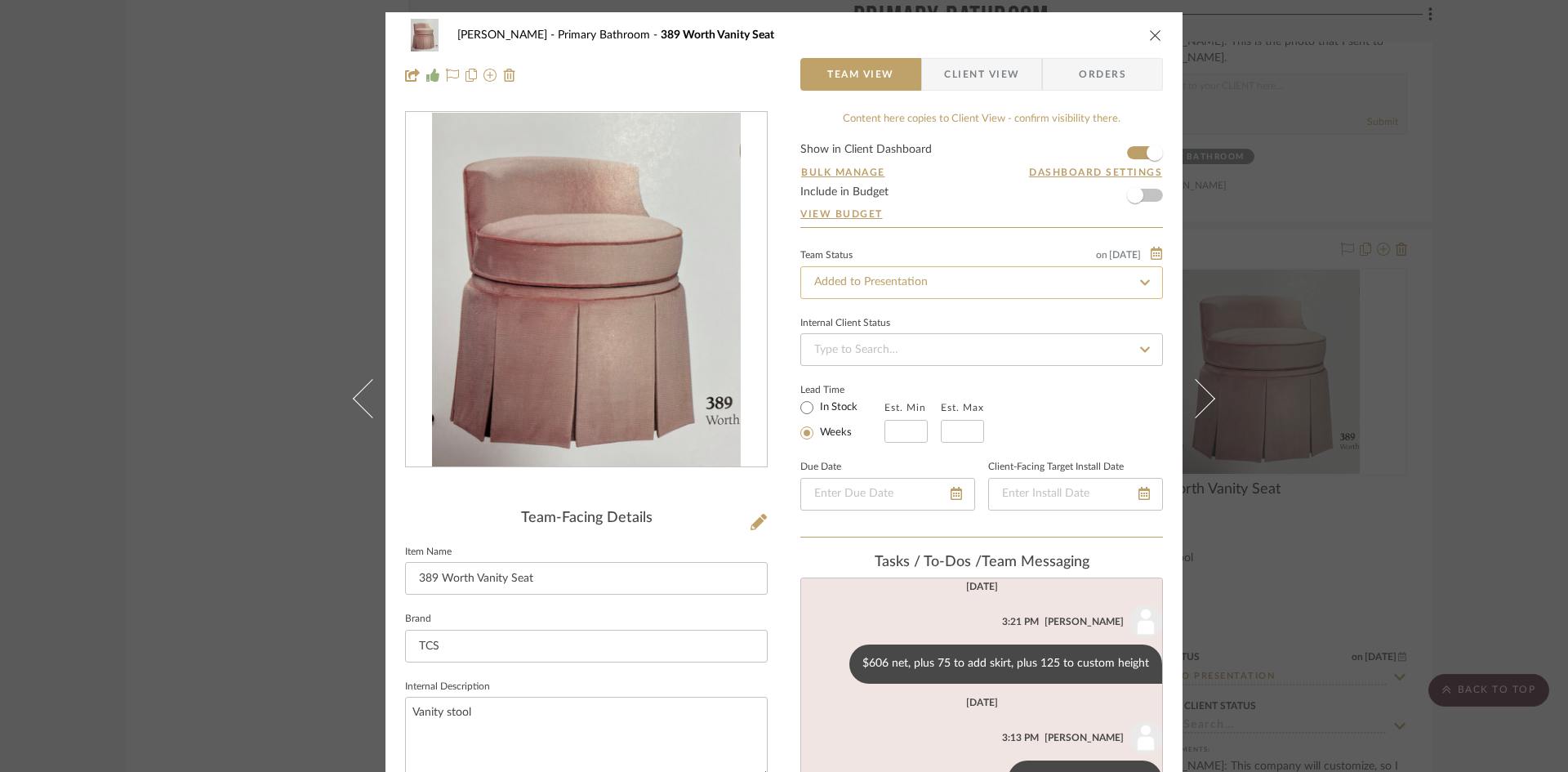
click at [1009, 288] on input "Added to Presentation" at bounding box center [982, 282] width 363 height 32
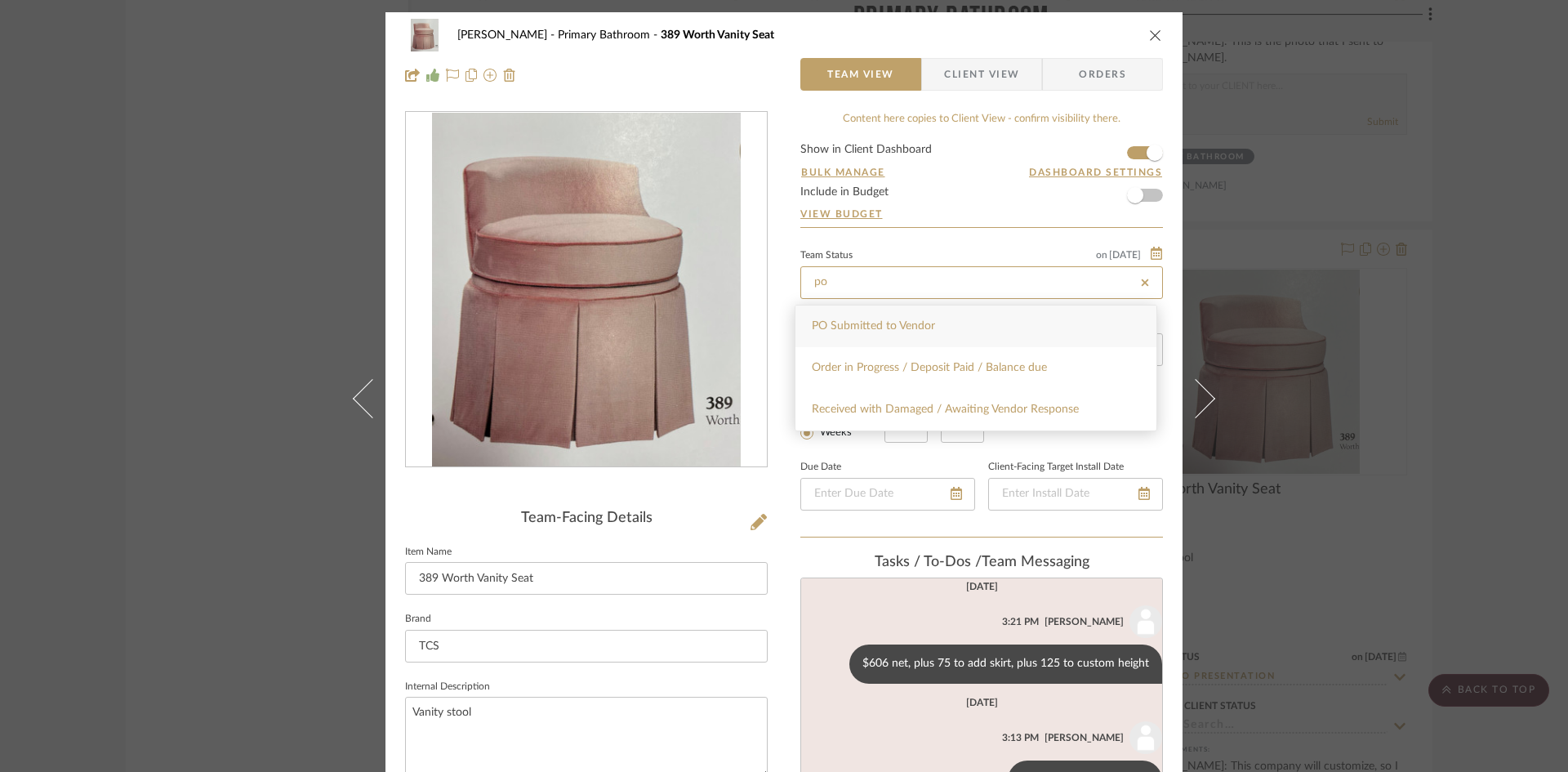
type input "po"
click at [981, 328] on div "PO Submitted to Vendor" at bounding box center [976, 326] width 361 height 42
type input "[DATE]"
type input "PO Submitted to Vendor"
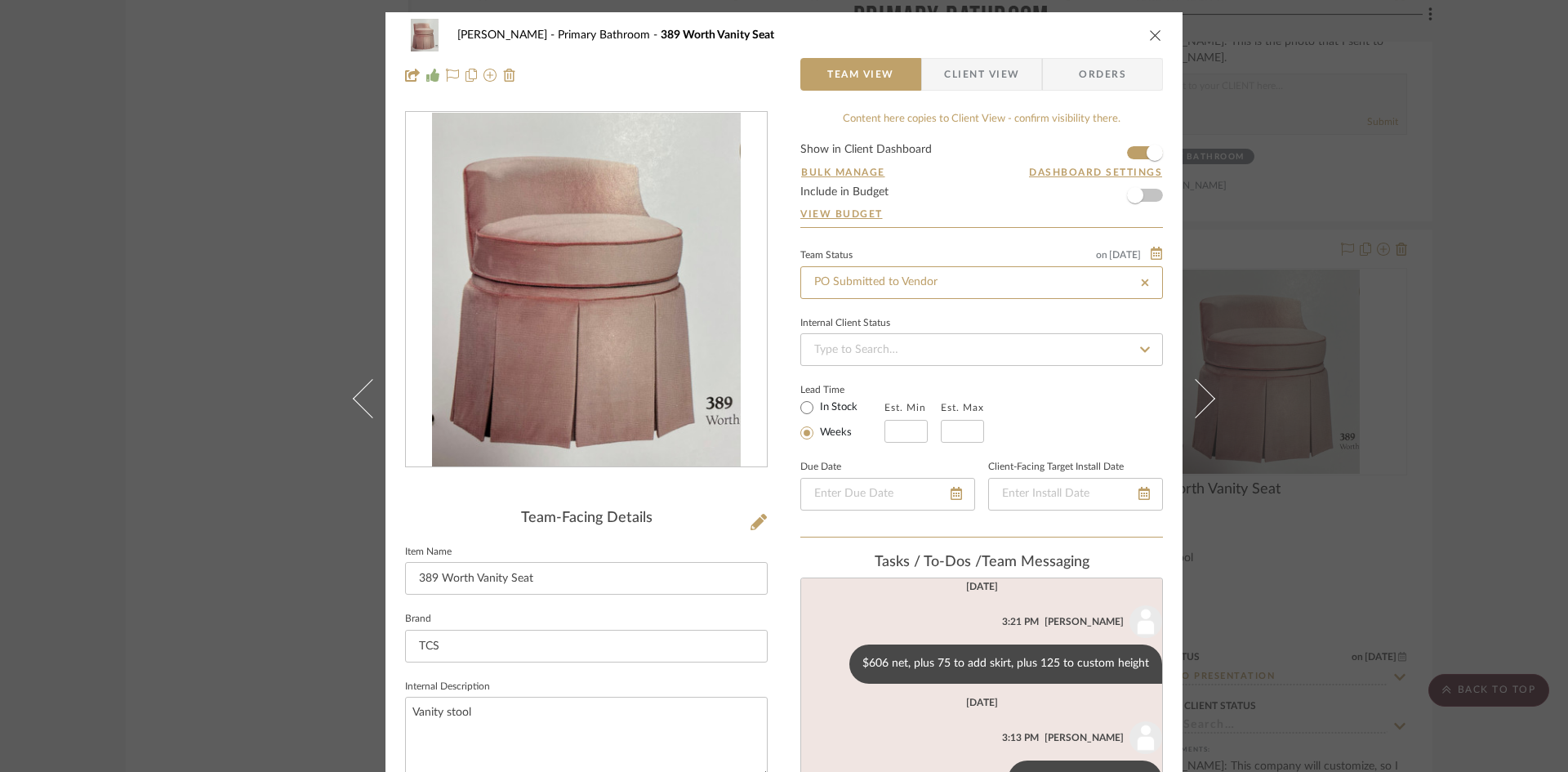
type input "[DATE]"
type input "PO Submitted to Vendor"
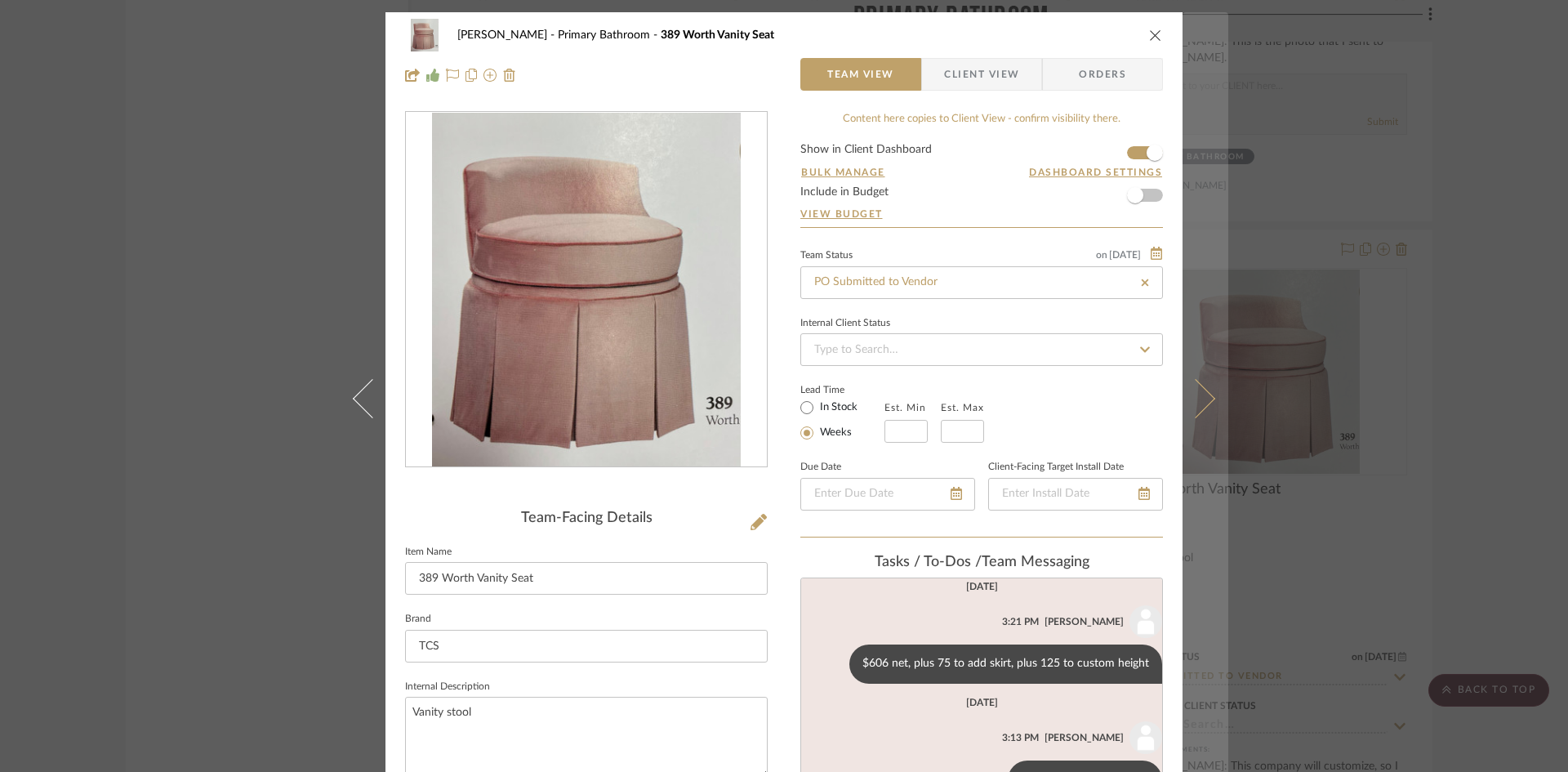
click at [1198, 399] on icon at bounding box center [1195, 397] width 39 height 39
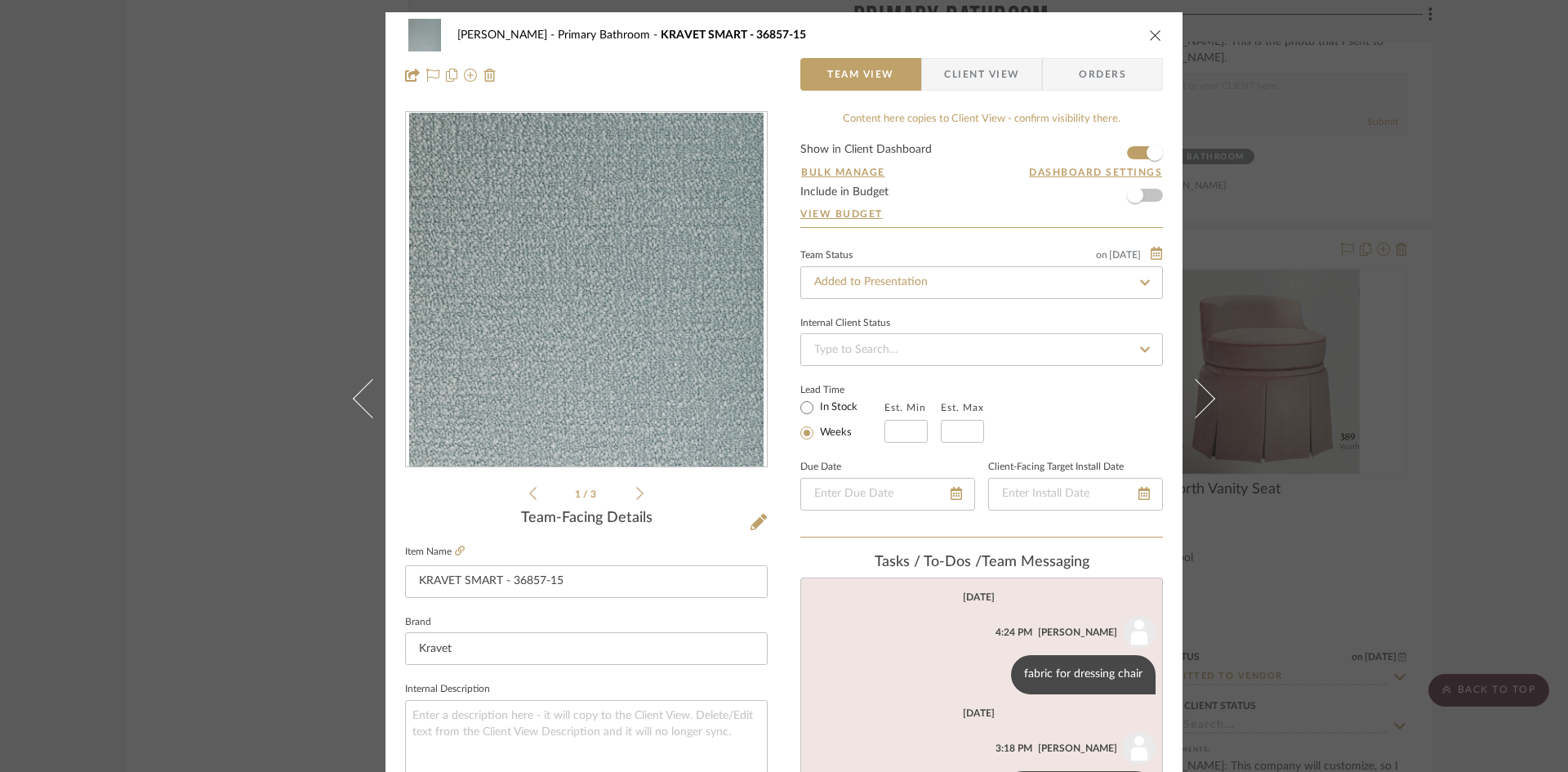
click at [1151, 38] on icon "close" at bounding box center [1156, 35] width 13 height 13
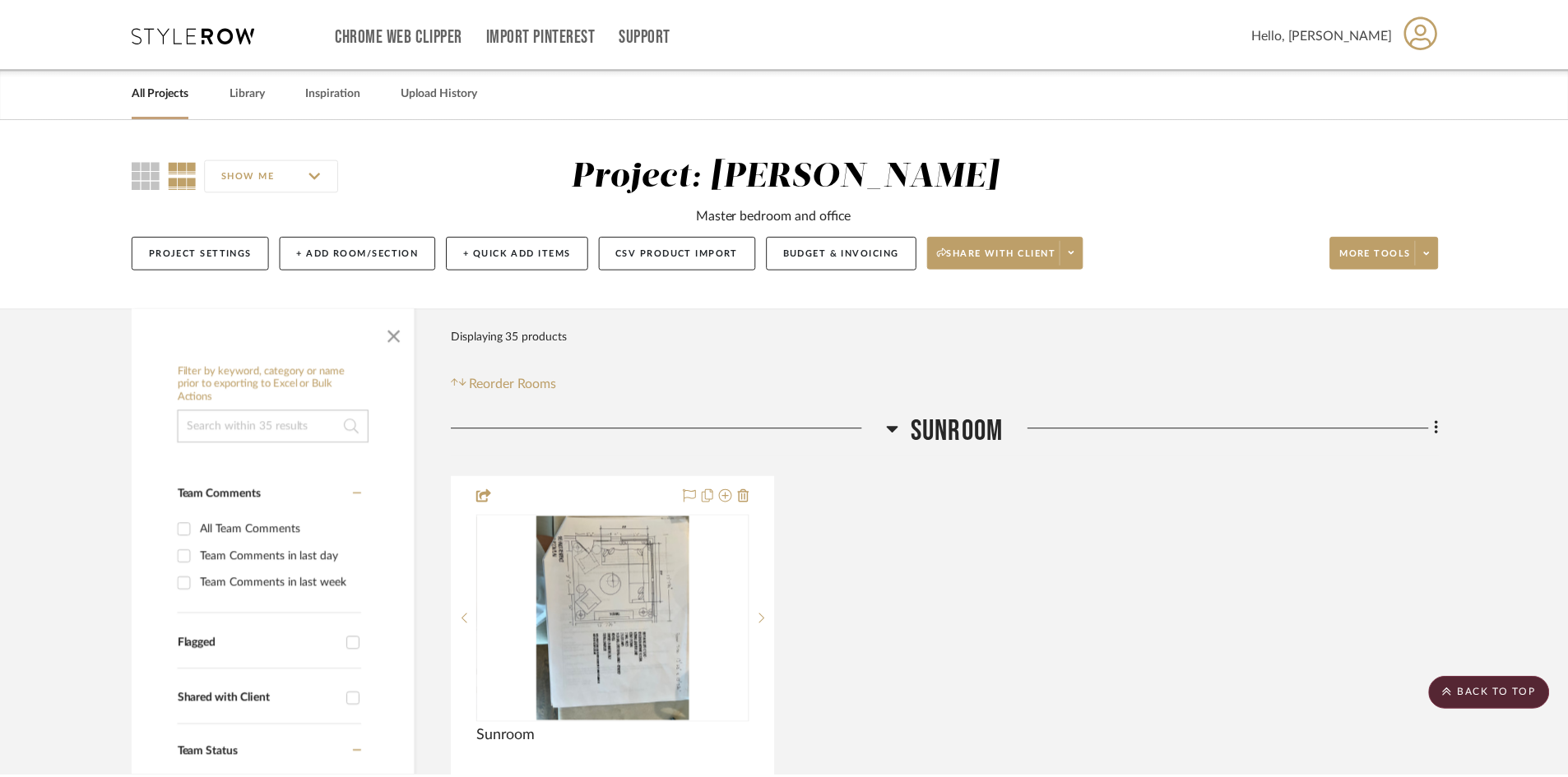
scroll to position [3317, 0]
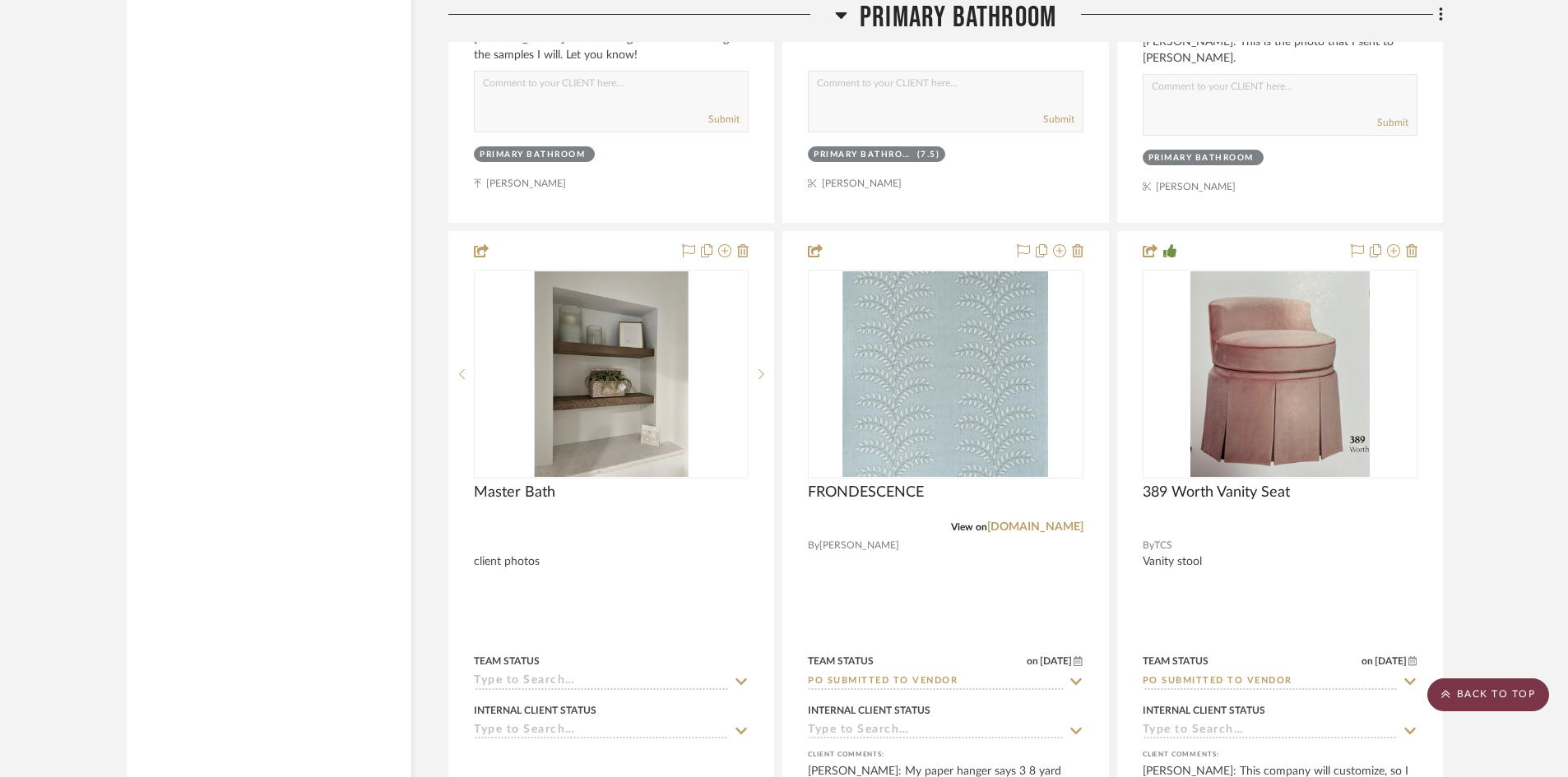
drag, startPoint x: 1512, startPoint y: 685, endPoint x: 1492, endPoint y: 677, distance: 21.5
click at [1512, 684] on scroll-to-top-button "BACK TO TOP" at bounding box center [1488, 695] width 122 height 33
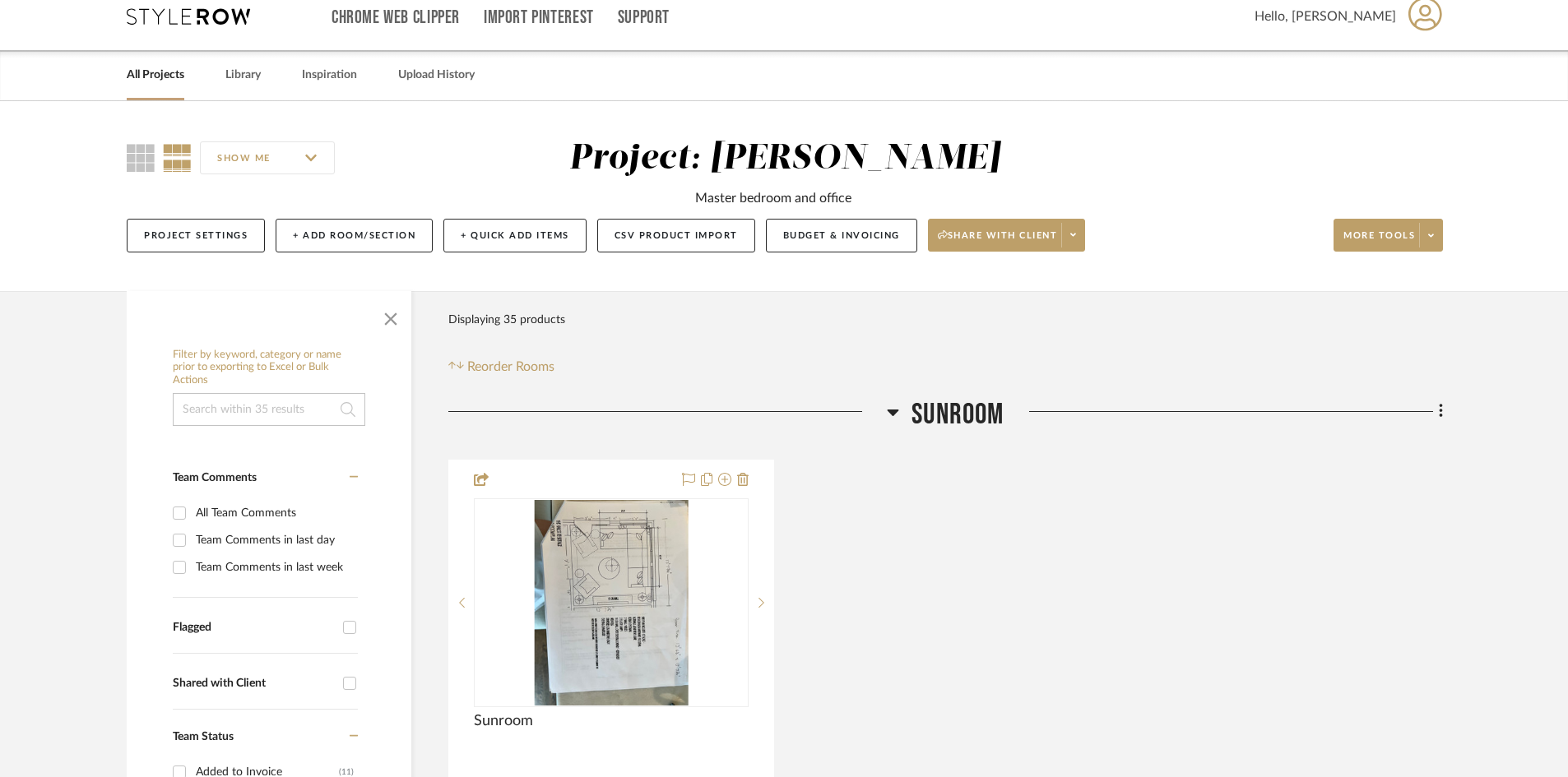
scroll to position [0, 0]
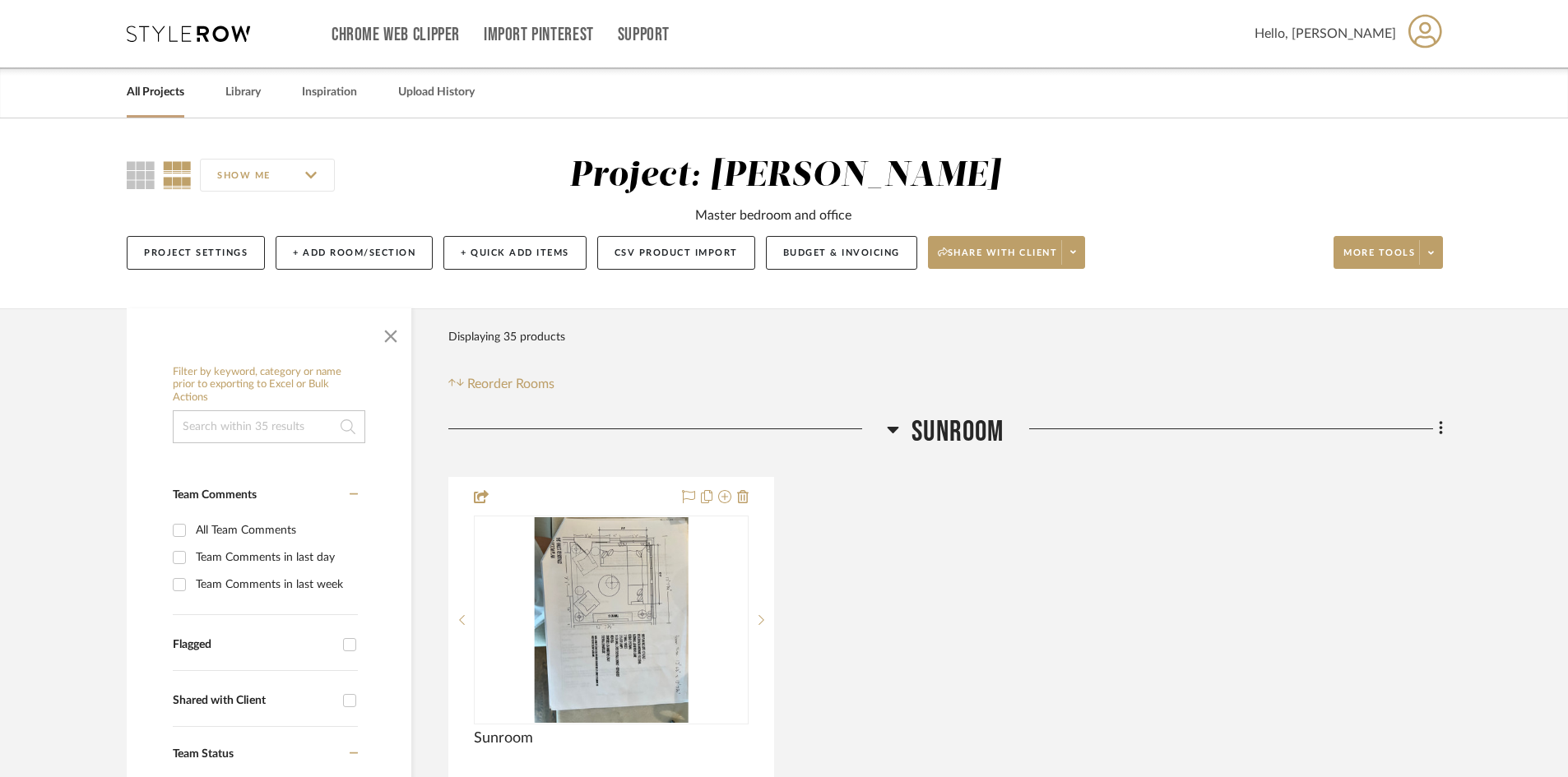
click at [146, 87] on link "All Projects" at bounding box center [155, 92] width 57 height 22
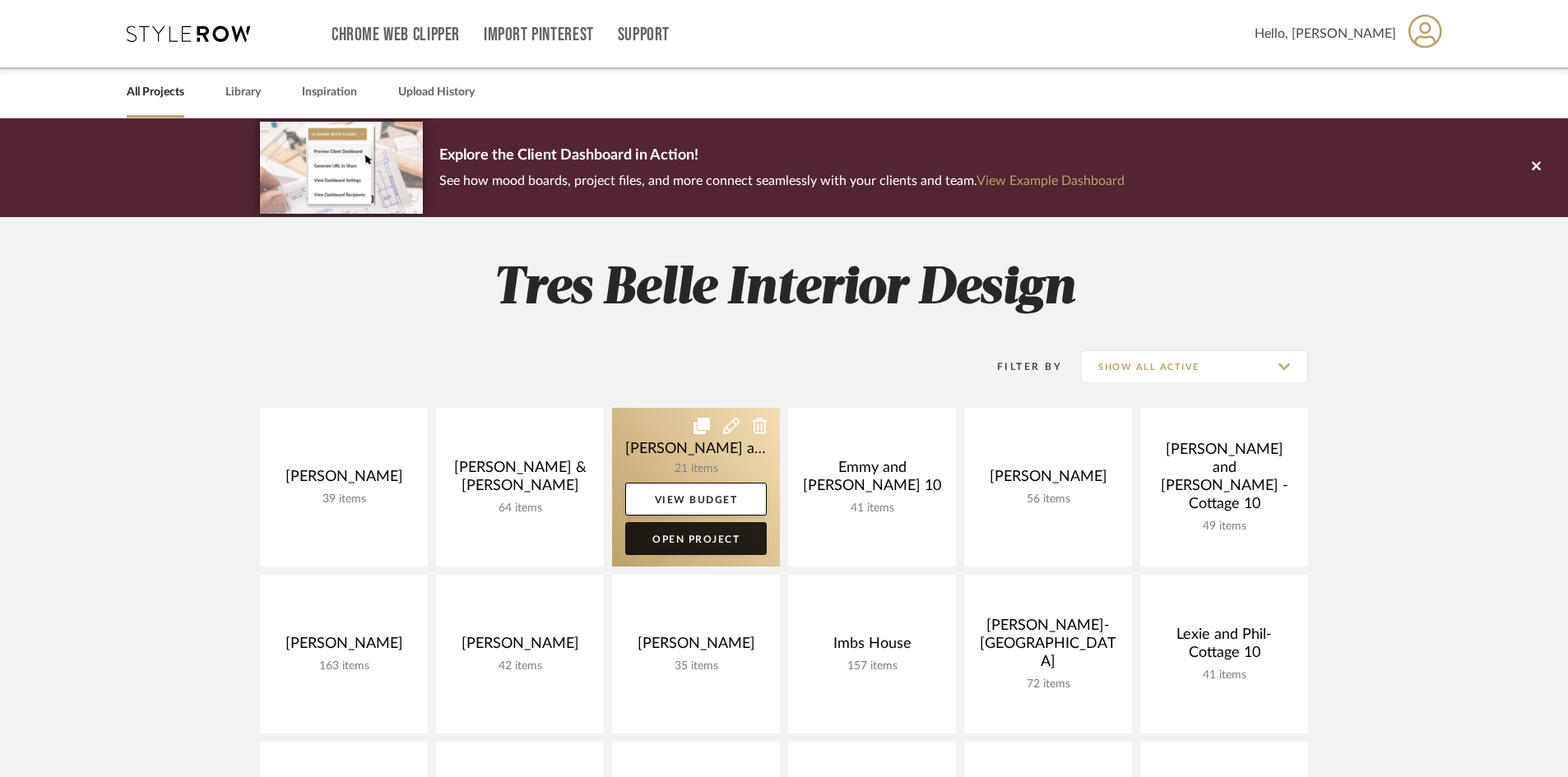
click at [682, 539] on link "Open Project" at bounding box center [696, 539] width 142 height 33
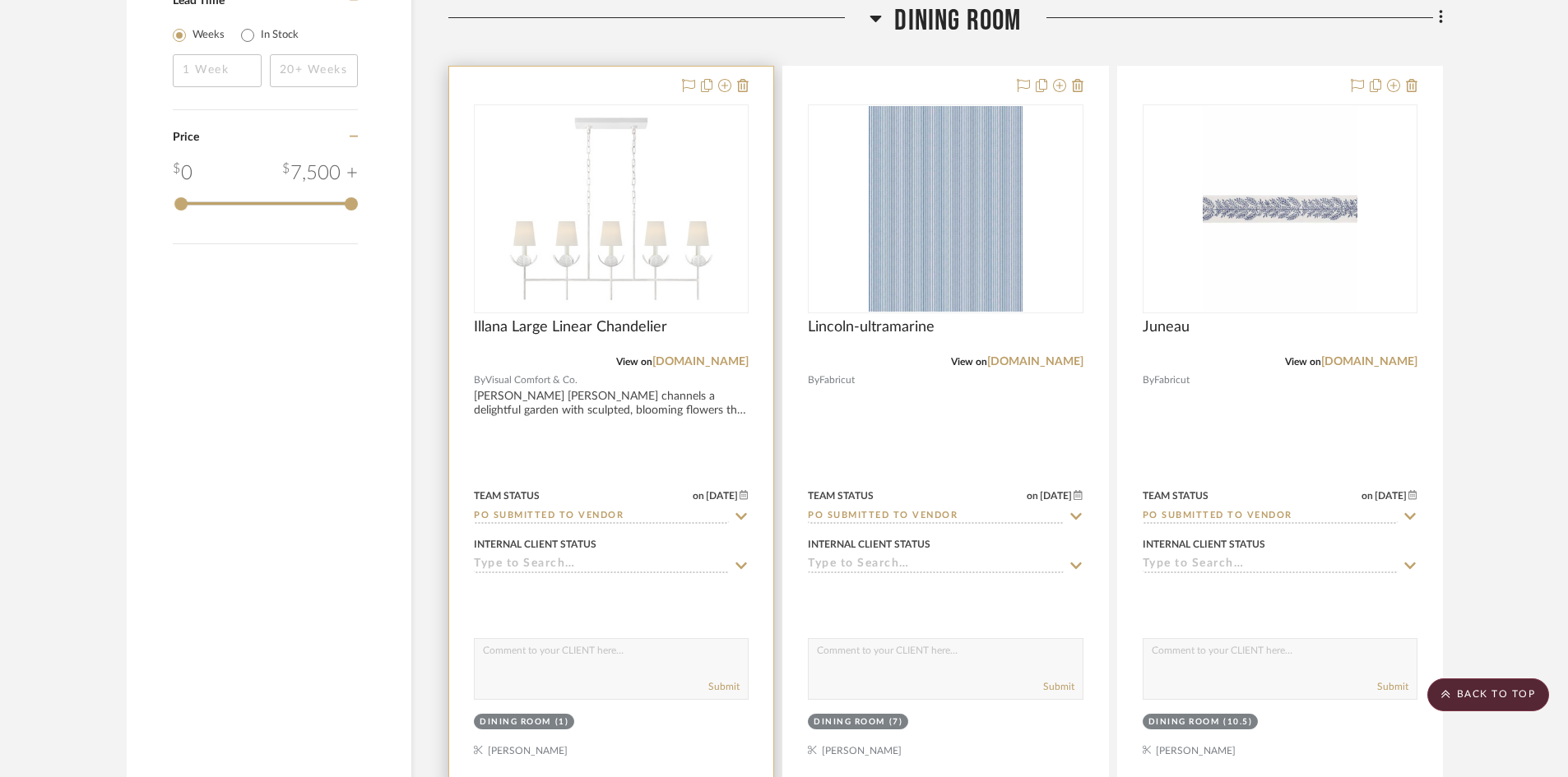
scroll to position [1974, 0]
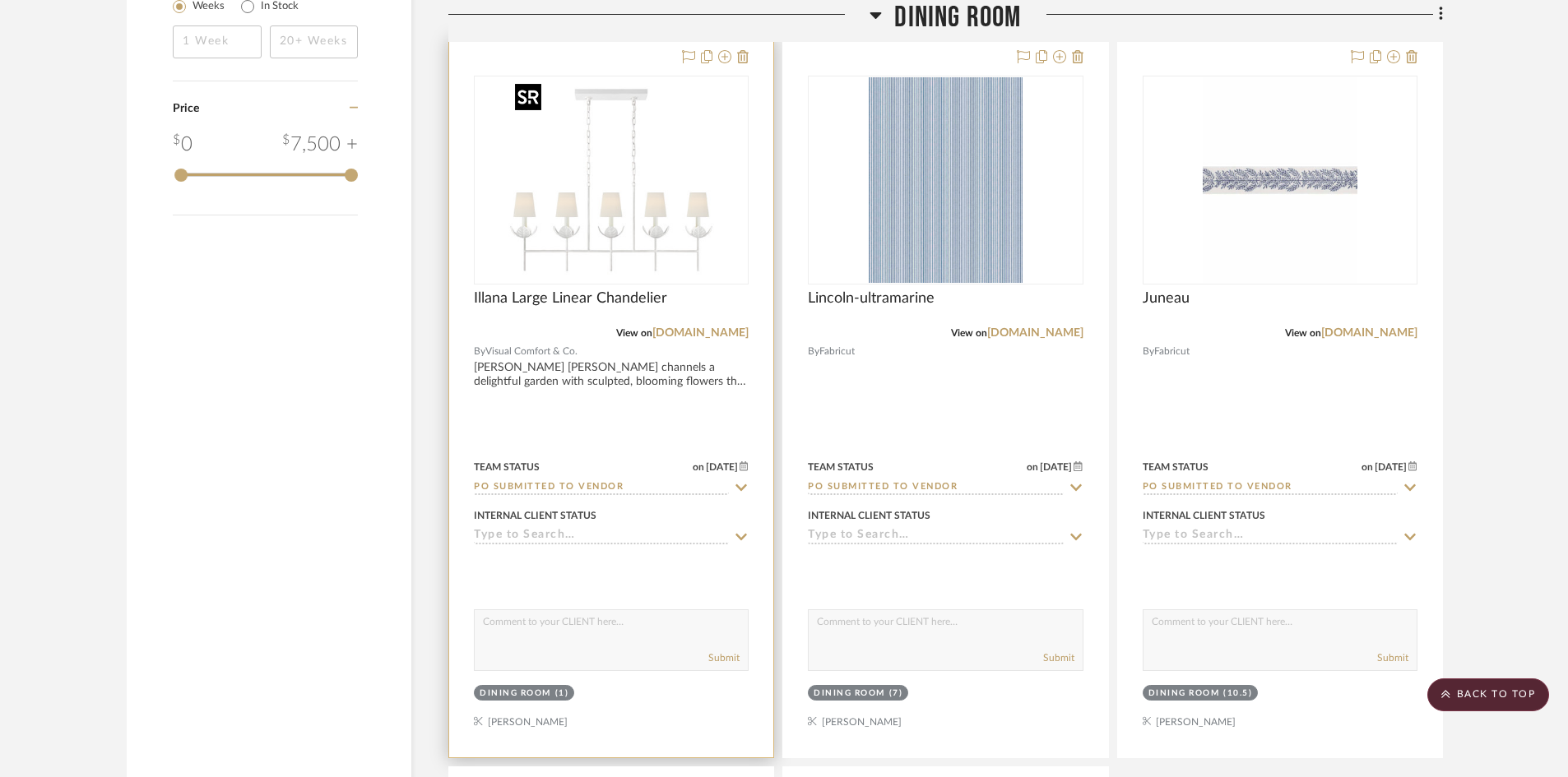
click at [594, 245] on img "0" at bounding box center [611, 180] width 206 height 206
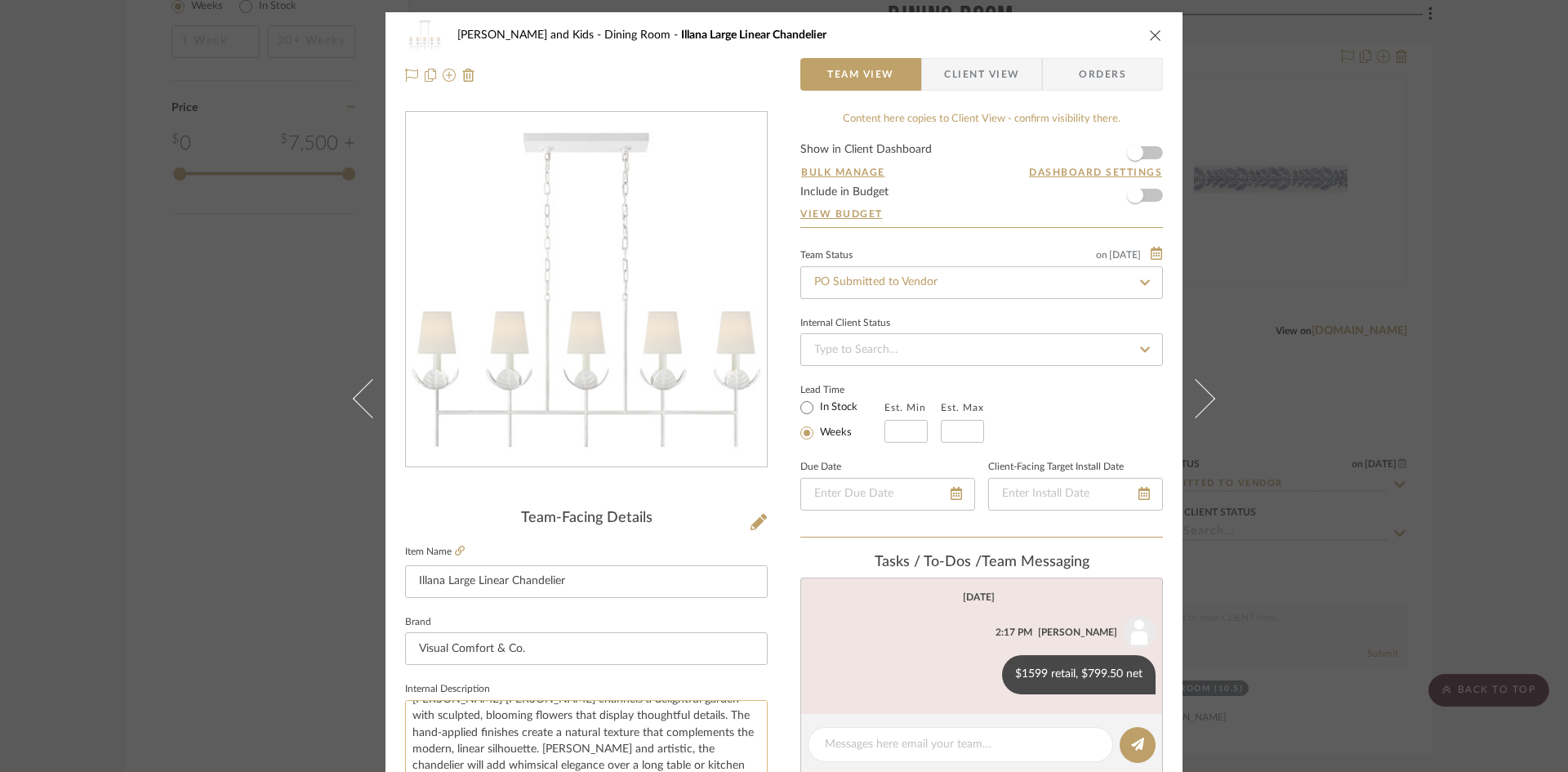
scroll to position [0, 0]
click at [942, 279] on input "PO Submitted to Vendor" at bounding box center [982, 282] width 363 height 32
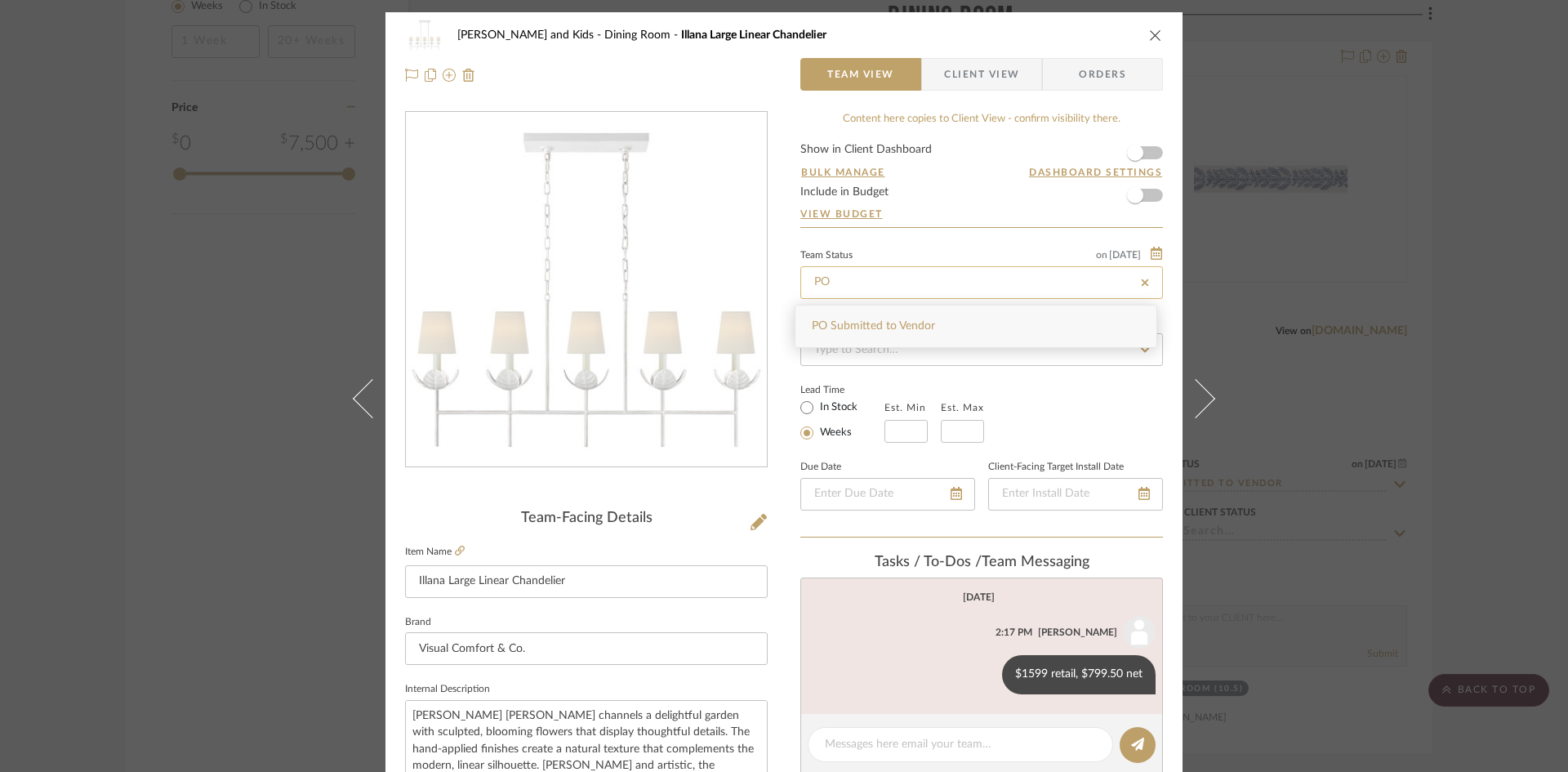
type input "P"
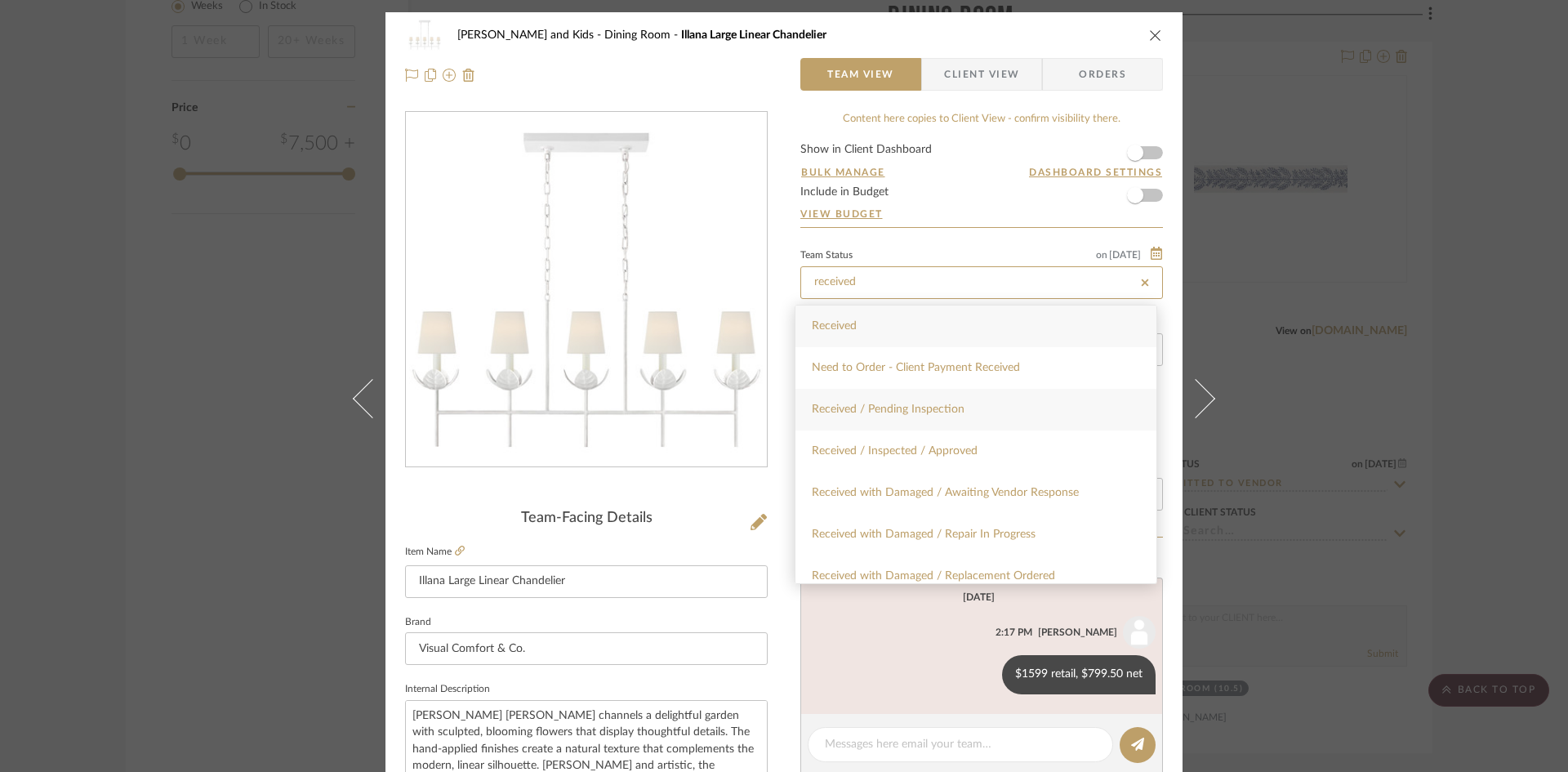
type input "received"
click at [908, 411] on span "Received / Pending Inspection" at bounding box center [888, 410] width 153 height 11
type input "[DATE]"
type input "Received / Pending Inspection"
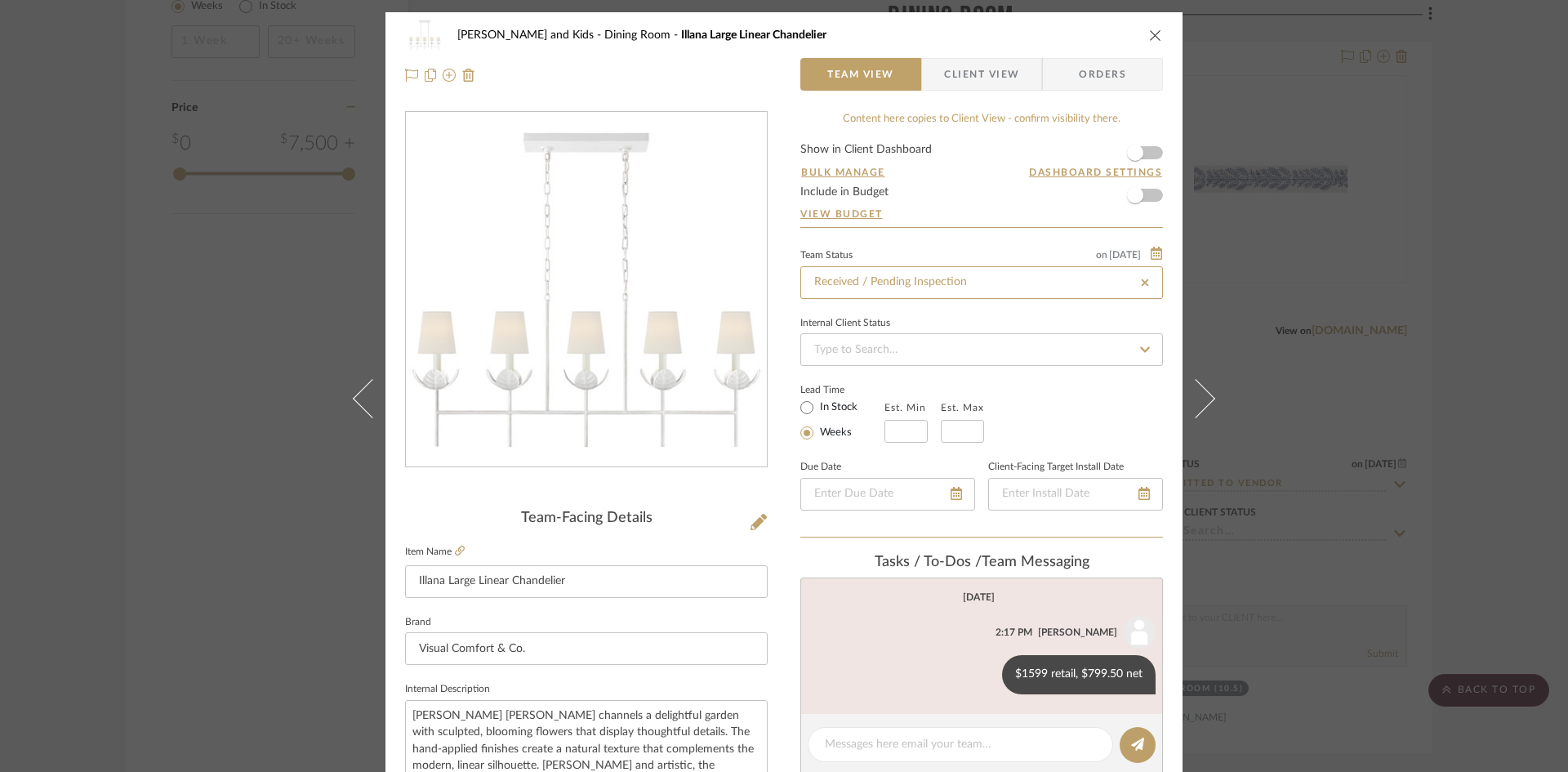
type input "[DATE]"
type input "Received / Pending Inspection"
click at [1149, 31] on icon "close" at bounding box center [1156, 35] width 13 height 13
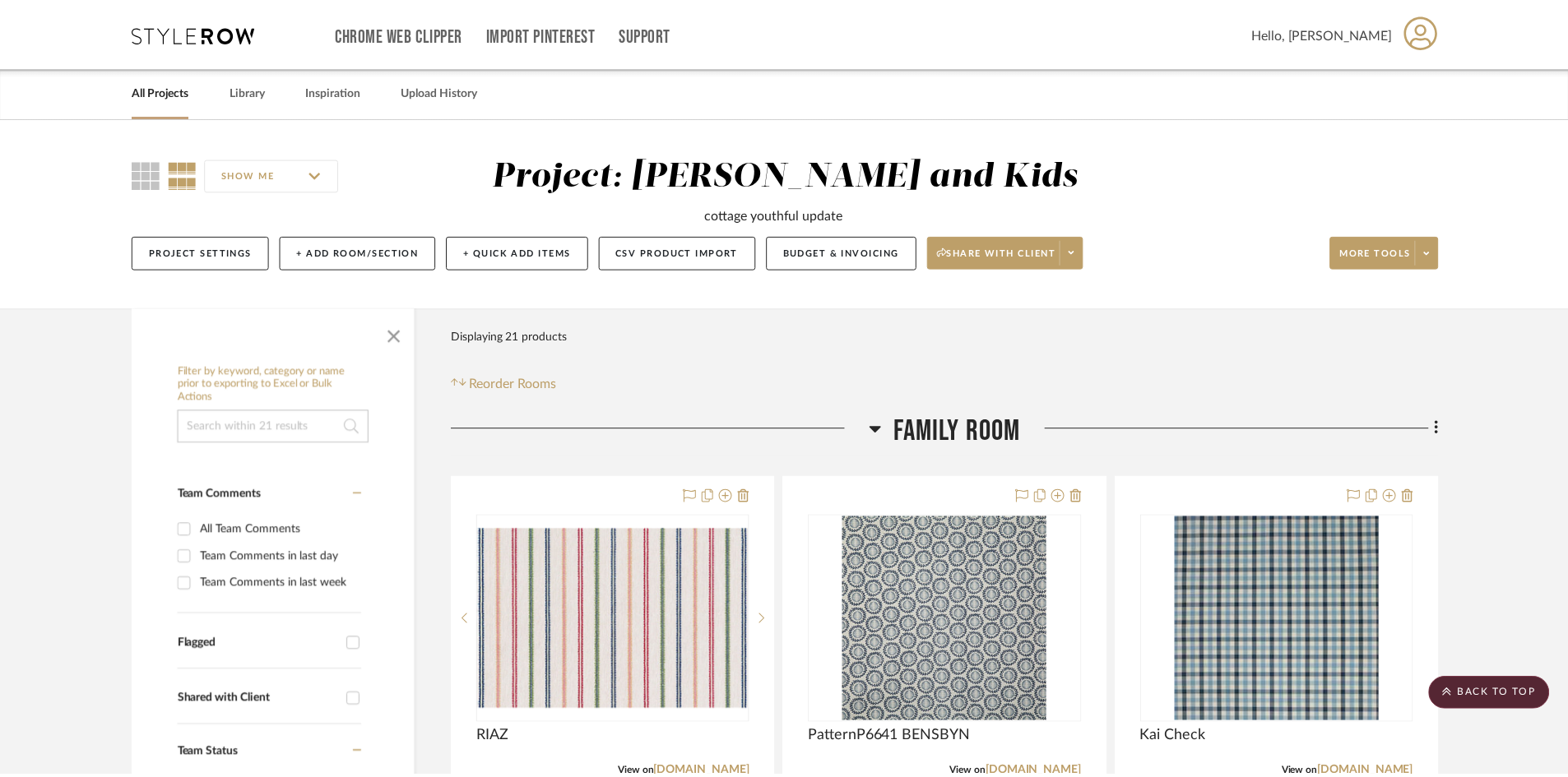
scroll to position [1974, 0]
